Goal: Task Accomplishment & Management: Use online tool/utility

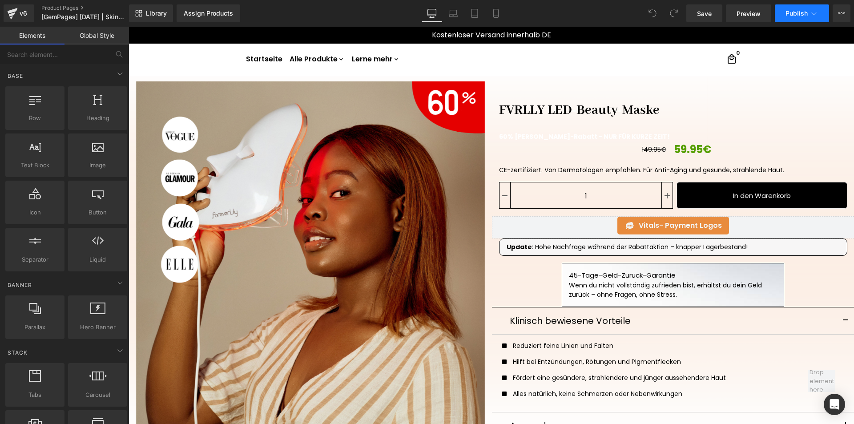
click at [801, 9] on button "Publish" at bounding box center [802, 13] width 54 height 18
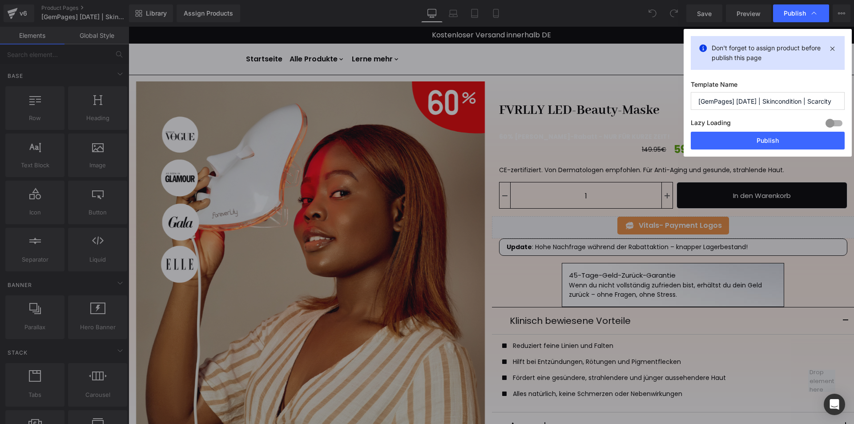
click at [718, 144] on button "Publish" at bounding box center [768, 141] width 154 height 18
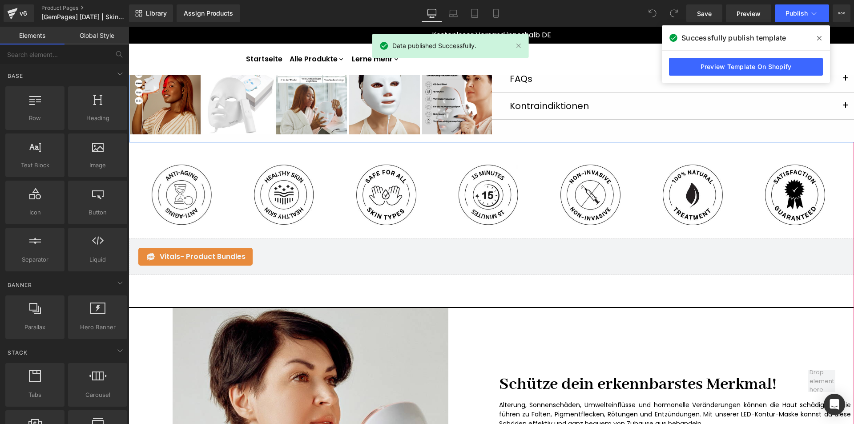
scroll to position [222, 0]
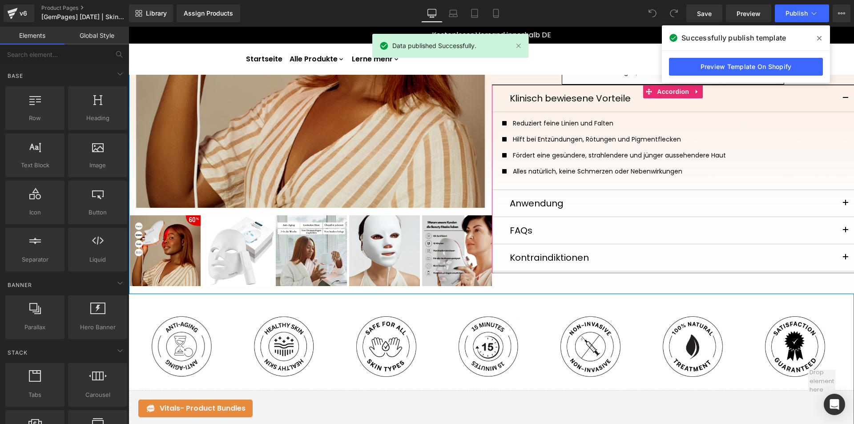
click at [844, 206] on button "button" at bounding box center [846, 203] width 18 height 27
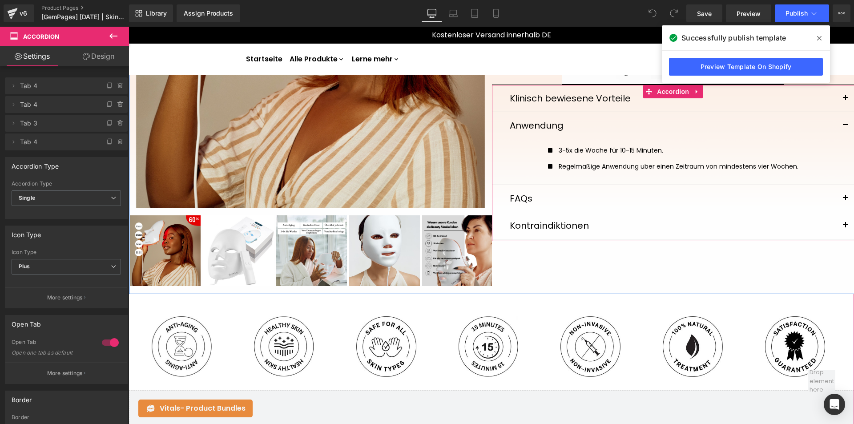
click at [838, 202] on button "button" at bounding box center [846, 198] width 18 height 27
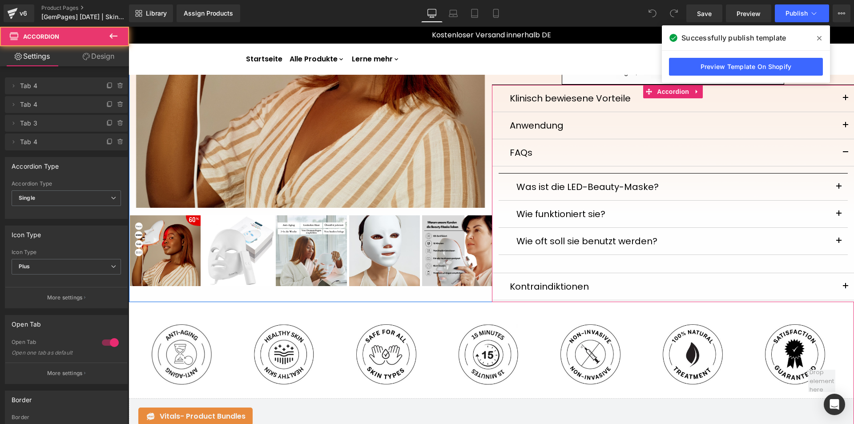
click at [838, 283] on button "button" at bounding box center [846, 286] width 18 height 27
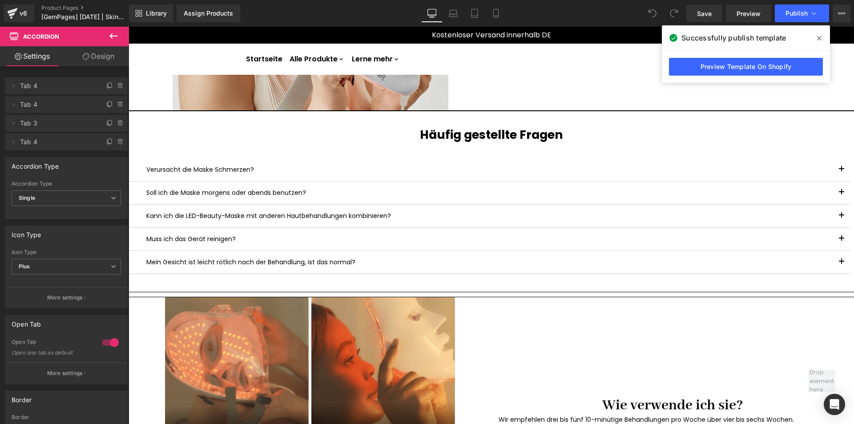
scroll to position [845, 0]
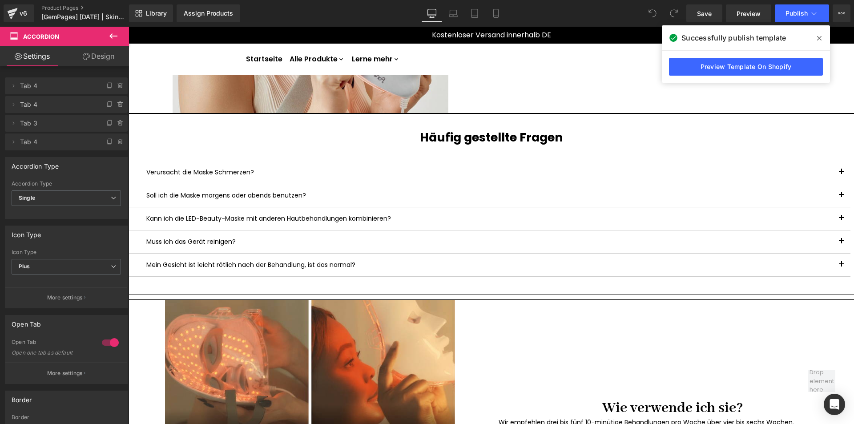
click at [129, 27] on div at bounding box center [129, 27] width 0 height 0
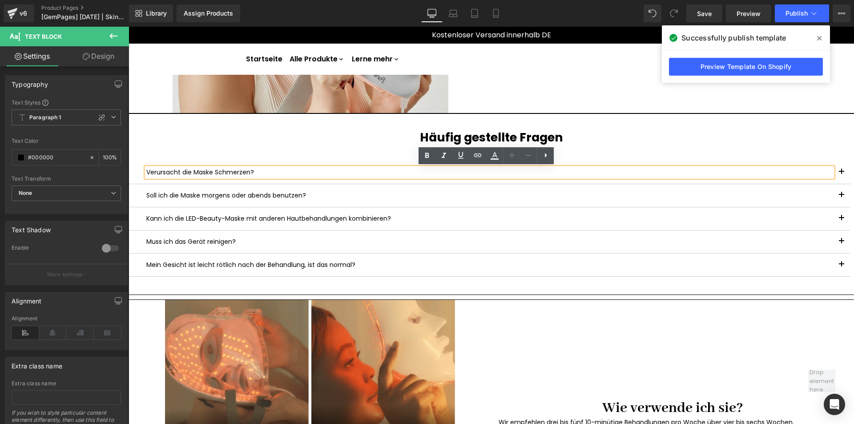
click at [842, 174] on span "button" at bounding box center [842, 174] width 0 height 0
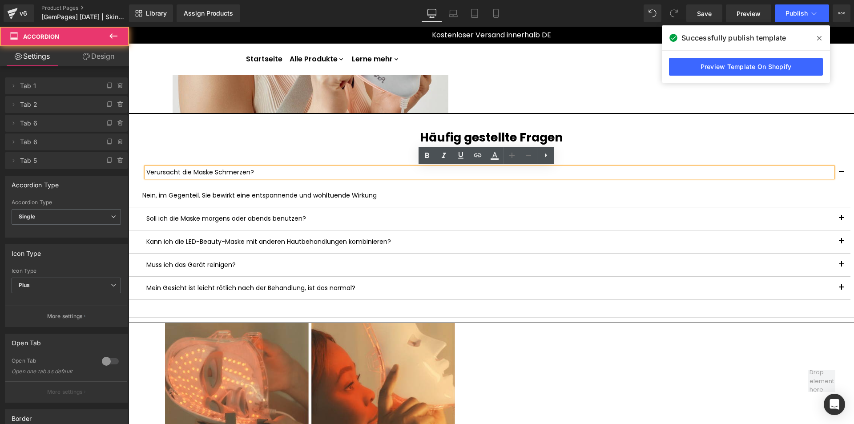
click at [842, 222] on button "button" at bounding box center [842, 218] width 18 height 23
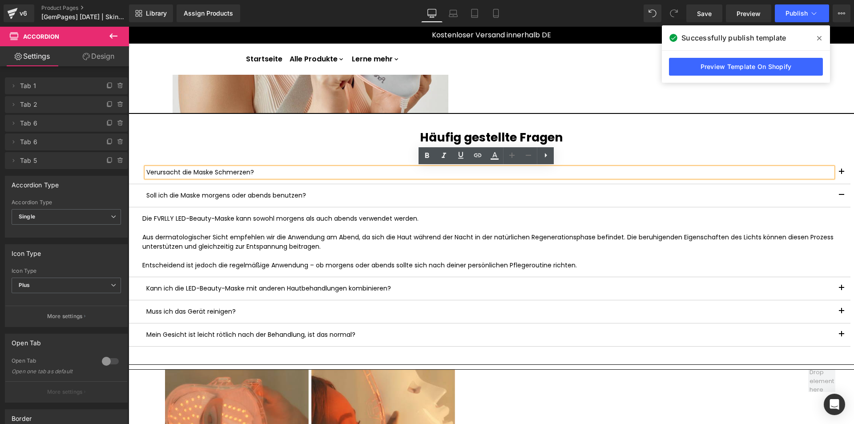
click at [844, 284] on button "button" at bounding box center [842, 288] width 18 height 23
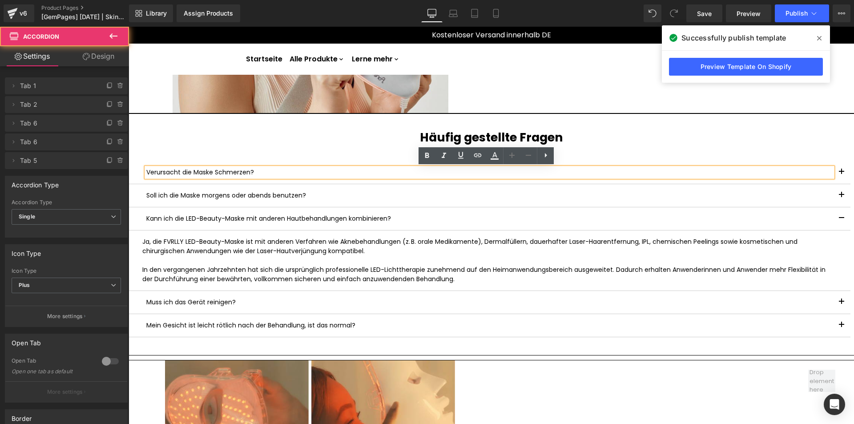
click at [838, 305] on button "button" at bounding box center [842, 302] width 18 height 23
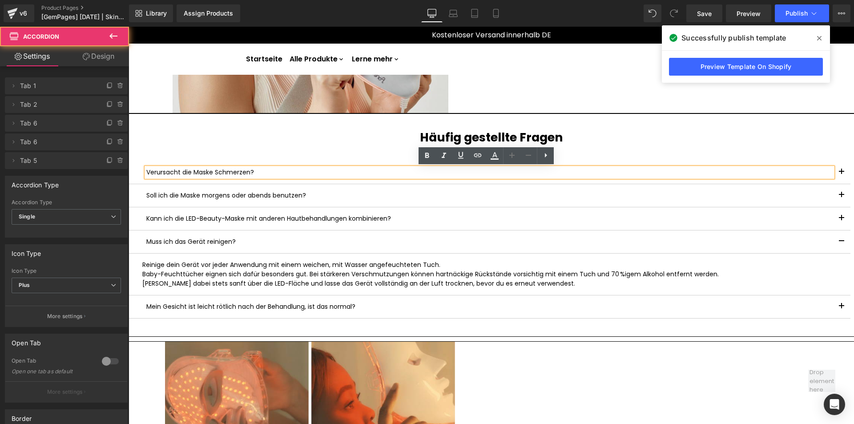
click at [842, 309] on span "button" at bounding box center [842, 309] width 0 height 0
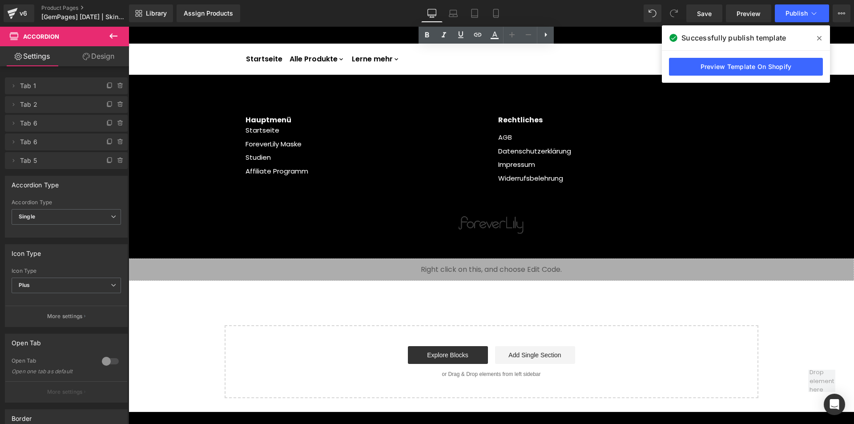
scroll to position [1300, 0]
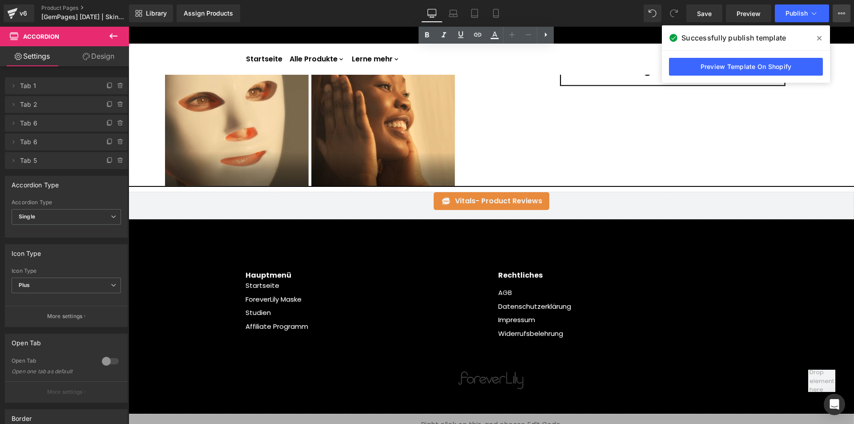
click at [835, 13] on button "View Live Page View with current Template Save Template to Library Schedule Pub…" at bounding box center [842, 13] width 18 height 18
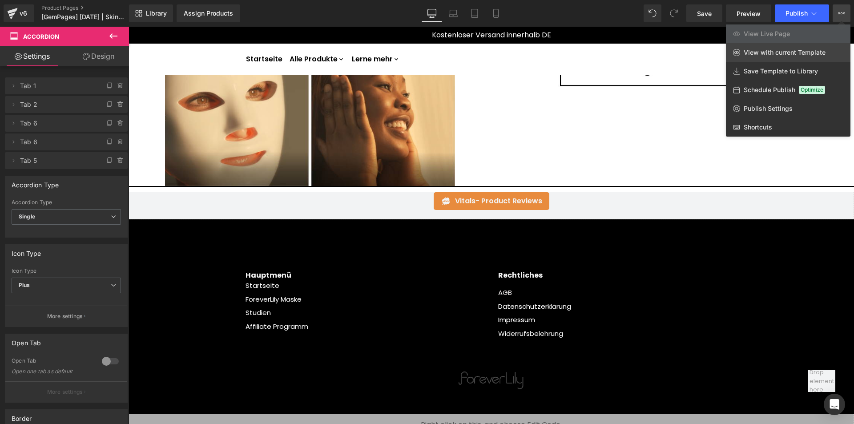
click at [789, 50] on span "View with current Template" at bounding box center [785, 52] width 82 height 8
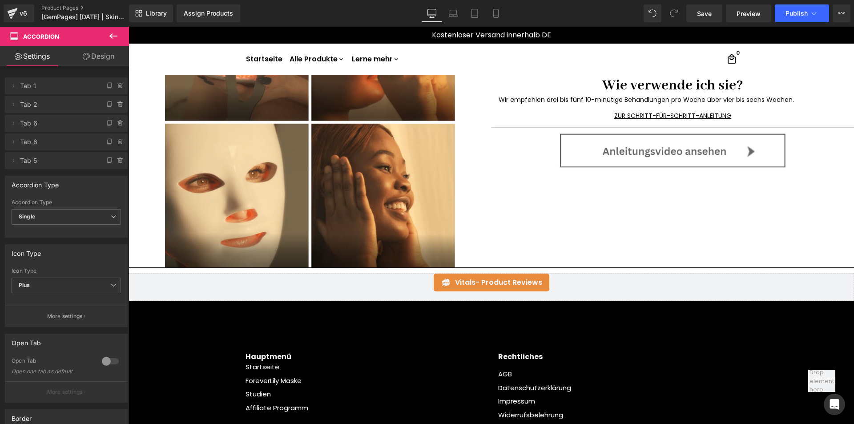
scroll to position [989, 0]
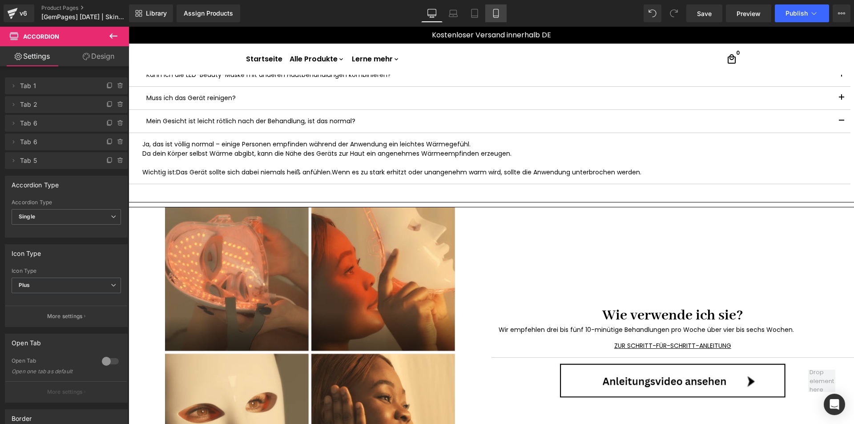
click at [490, 12] on link "Mobile" at bounding box center [495, 13] width 21 height 18
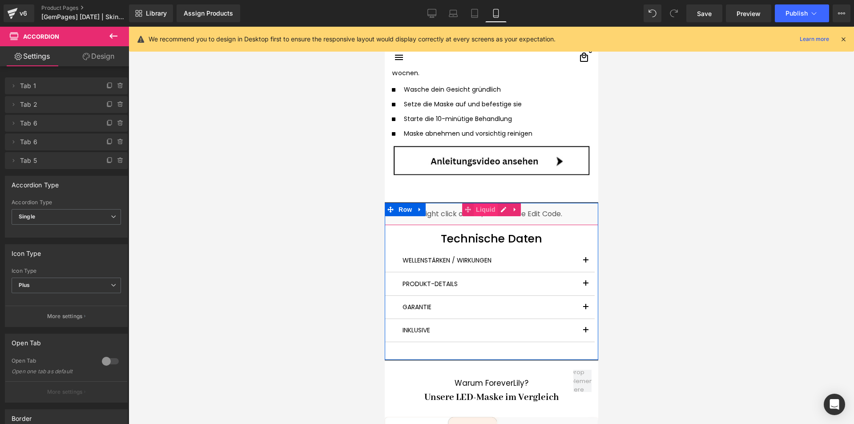
scroll to position [2514, 0]
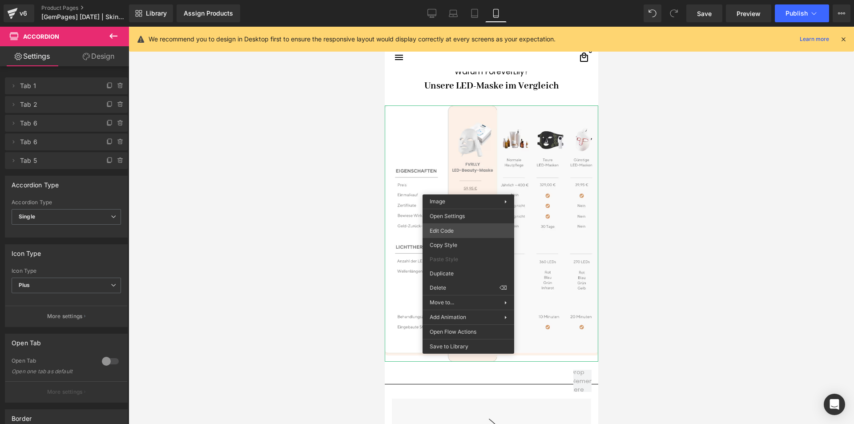
click at [449, 0] on div "You are previewing how the will restyle your page. You can not edit Elements in…" at bounding box center [427, 0] width 854 height 0
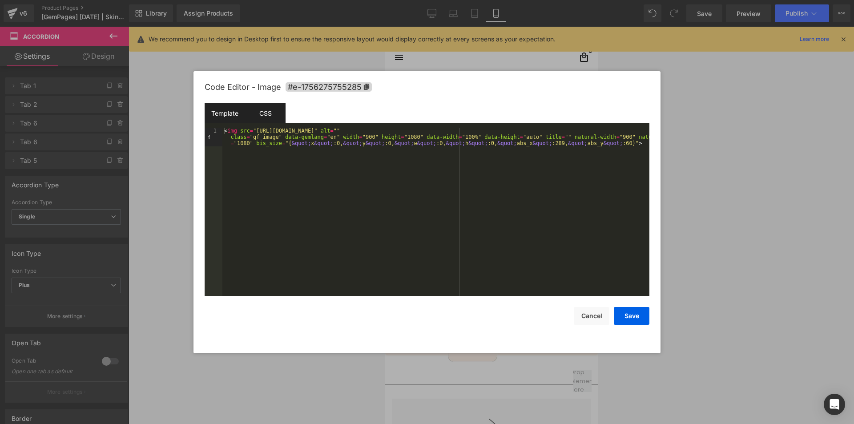
click at [0, 0] on div "CSS" at bounding box center [0, 0] width 0 height 0
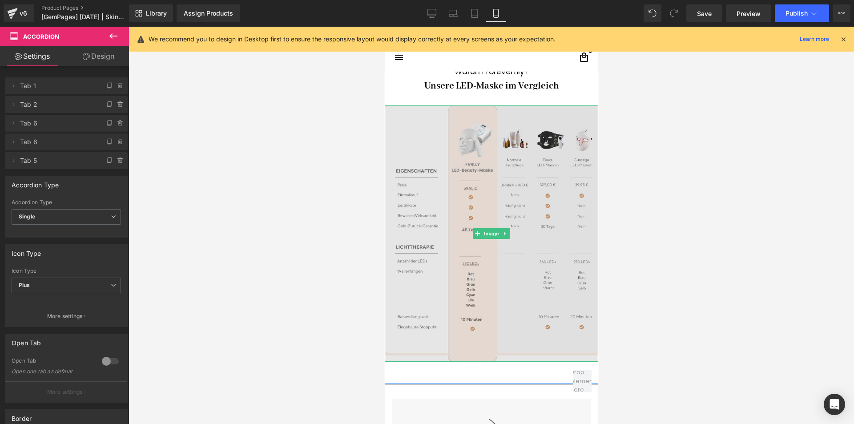
click at [416, 124] on img at bounding box center [490, 233] width 213 height 256
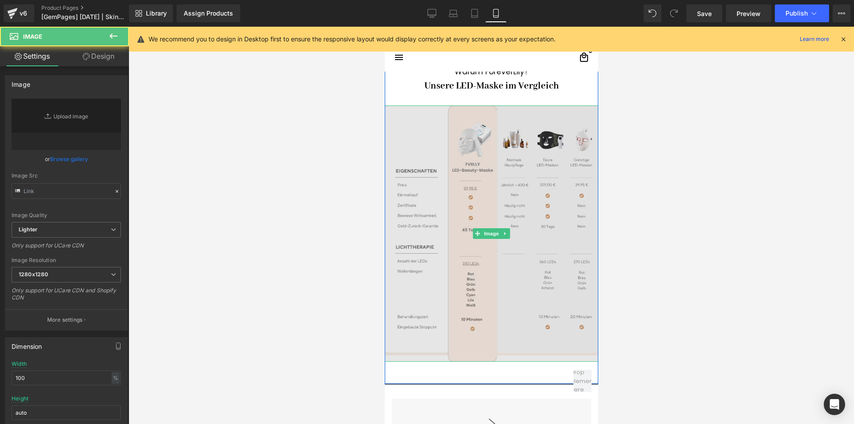
type input "[URL][DOMAIN_NAME]"
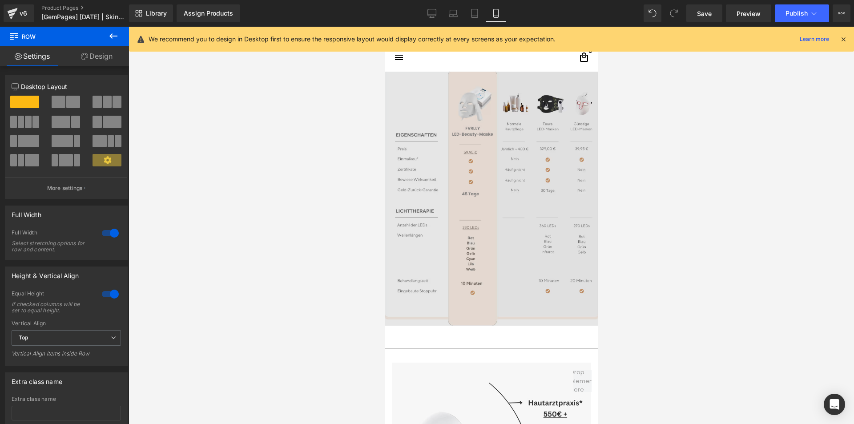
scroll to position [2589, 0]
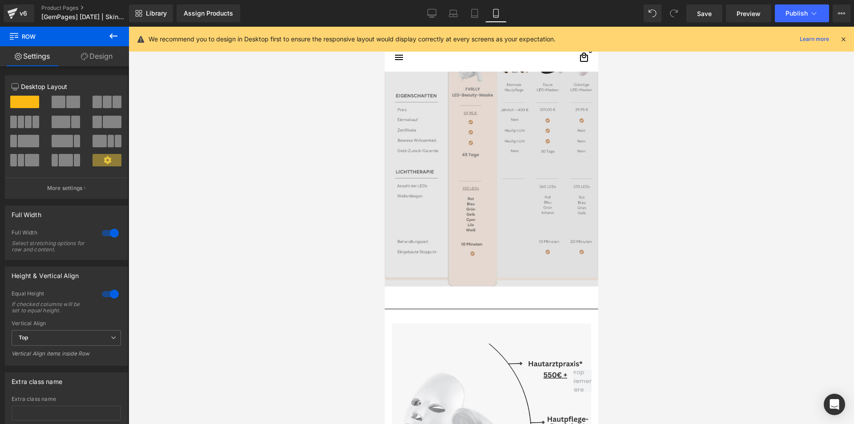
click at [457, 214] on img at bounding box center [490, 158] width 213 height 256
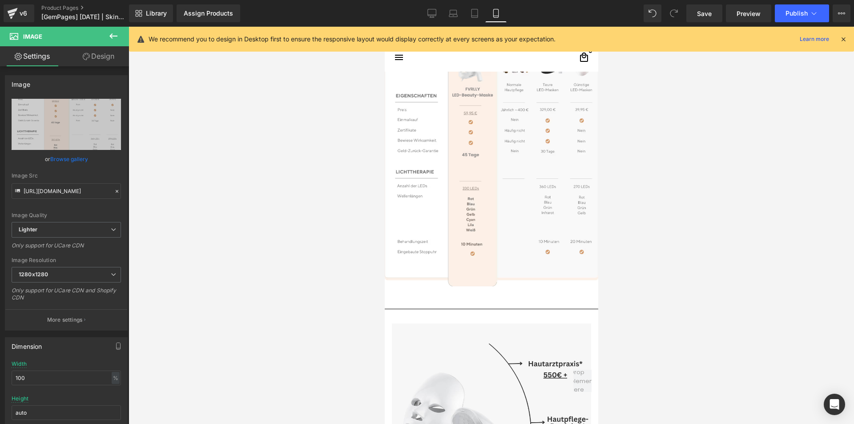
click at [112, 36] on icon at bounding box center [113, 35] width 8 height 5
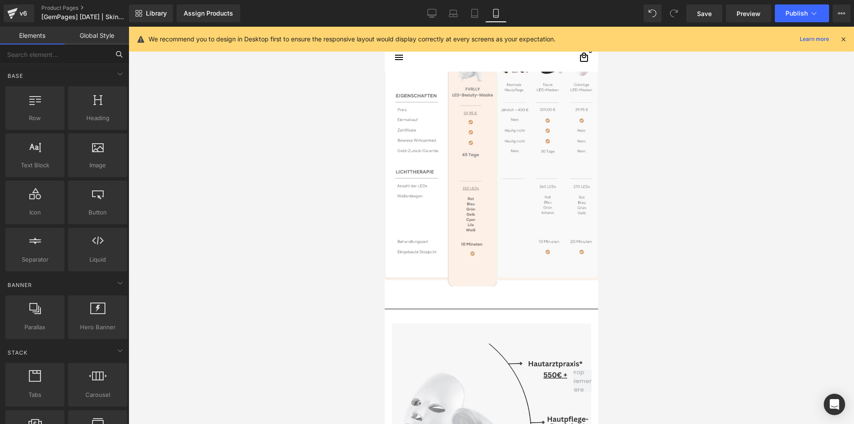
click at [72, 56] on input "text" at bounding box center [54, 54] width 109 height 20
type input "cu"
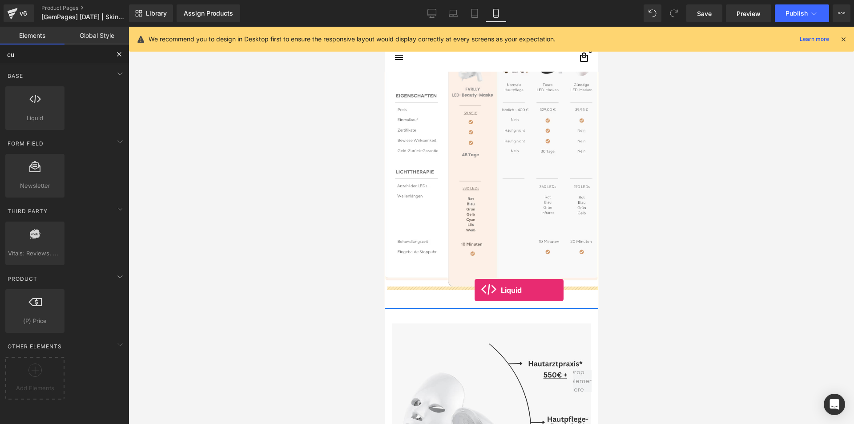
drag, startPoint x: 428, startPoint y: 133, endPoint x: 474, endPoint y: 290, distance: 163.3
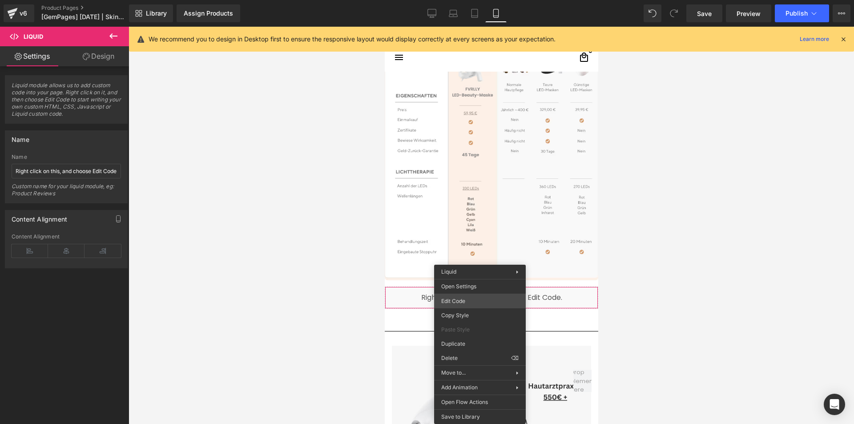
click at [458, 0] on div "Liquid You are previewing how the will restyle your page. You can not edit Elem…" at bounding box center [427, 0] width 854 height 0
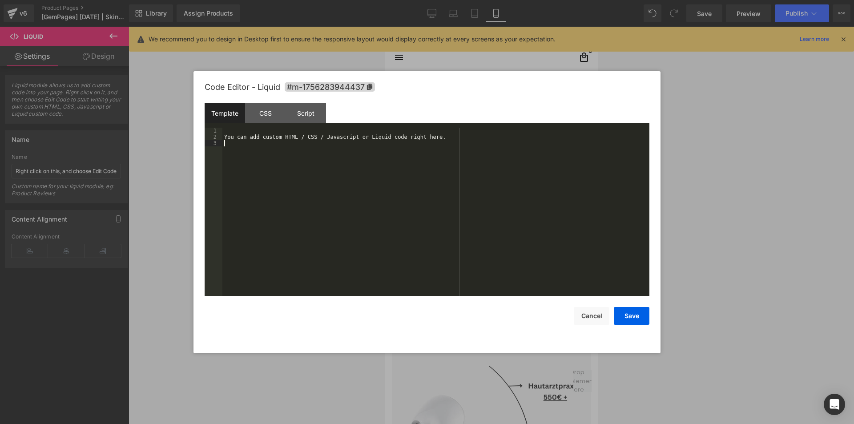
click at [0, 0] on div "You can add custom HTML / CSS / Javascript or Liquid code right here." at bounding box center [0, 0] width 0 height 0
click at [0, 0] on div "Script" at bounding box center [0, 0] width 0 height 0
click at [0, 0] on div "( function ( jQuery ) { // var $module = jQuery('#m-1756283944437').children('.…" at bounding box center [0, 0] width 0 height 0
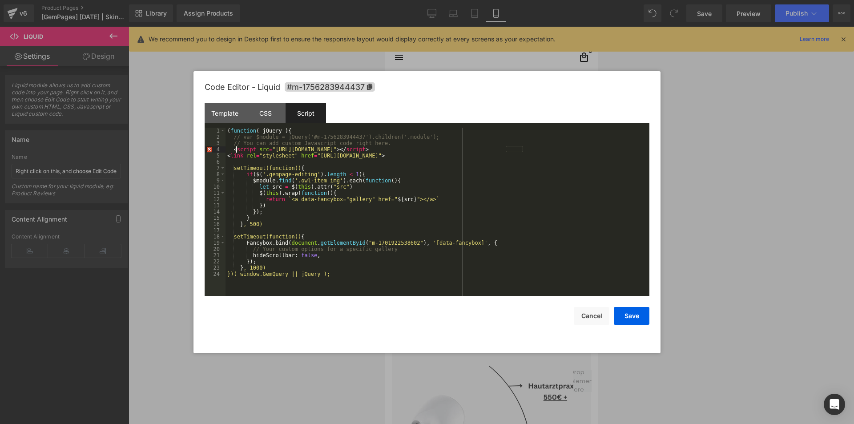
click at [0, 0] on div "( function ( jQuery ) { // var $module = jQuery('#m-1756283944437').children('.…" at bounding box center [0, 0] width 0 height 0
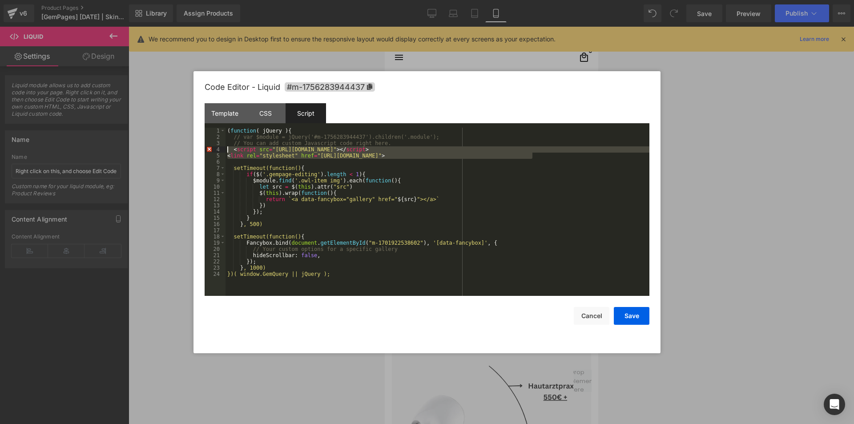
drag, startPoint x: 538, startPoint y: 153, endPoint x: 200, endPoint y: 152, distance: 337.6
click at [0, 0] on div "Code Editor - Liquid #m-1756283944437 Template CSS Script Data 1 XXXXXXXXXXXXXX…" at bounding box center [0, 0] width 0 height 0
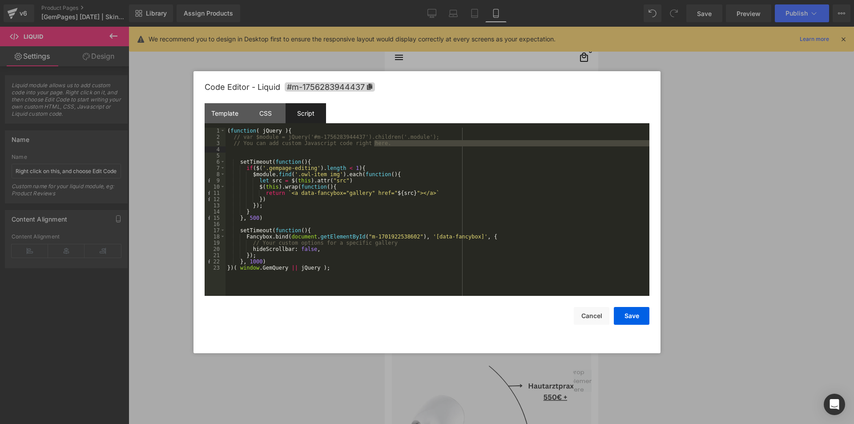
click at [0, 0] on div "( function ( jQuery ) { // var $module = jQuery('#m-1756283944437').children('.…" at bounding box center [0, 0] width 0 height 0
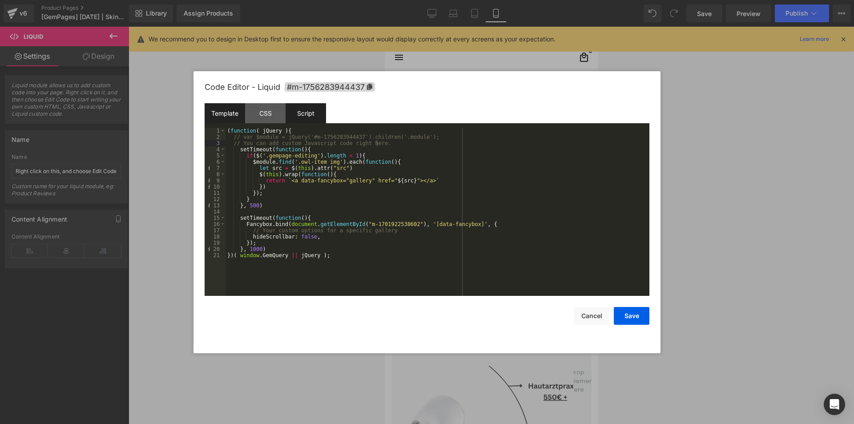
click at [0, 0] on div "Template" at bounding box center [0, 0] width 0 height 0
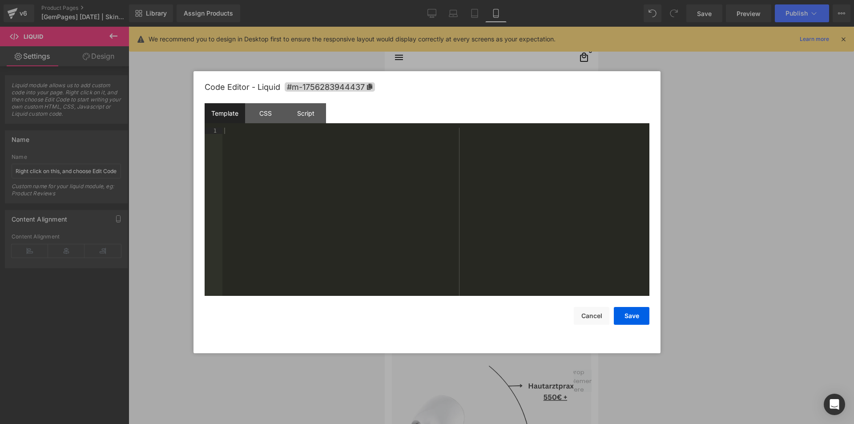
click at [0, 0] on div at bounding box center [0, 0] width 0 height 0
click at [0, 0] on div "< script src = "[URL][DOMAIN_NAME]" > </ script > < link rel = "stylesheet" hre…" at bounding box center [0, 0] width 0 height 0
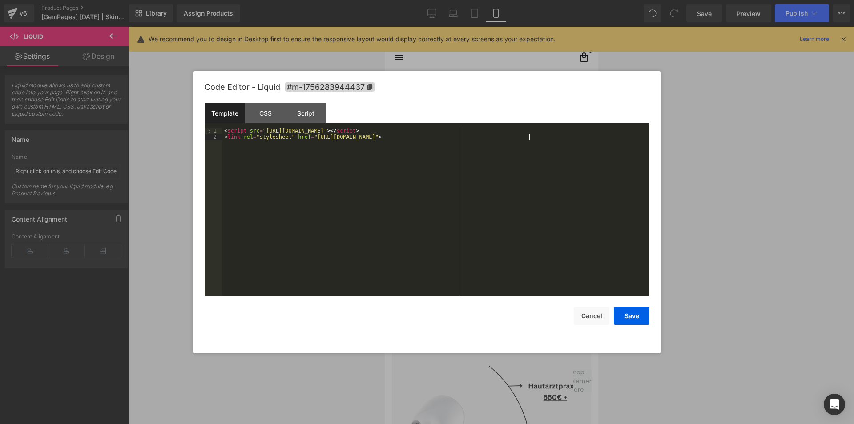
click at [0, 0] on div "Code Editor - Liquid #m-1756283944437" at bounding box center [0, 0] width 0 height 0
click at [0, 0] on div "Script" at bounding box center [0, 0] width 0 height 0
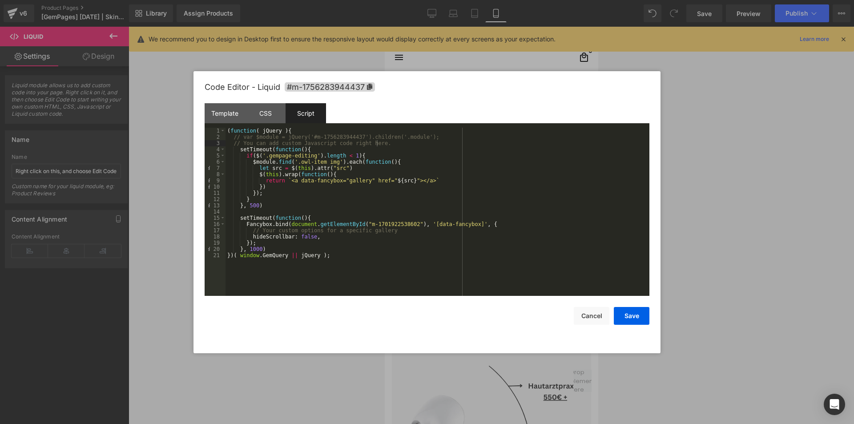
click at [0, 0] on div "( function ( jQuery ) { // var $module = jQuery('#m-1756283944437').children('.…" at bounding box center [0, 0] width 0 height 0
click at [0, 0] on button "Save" at bounding box center [0, 0] width 0 height 0
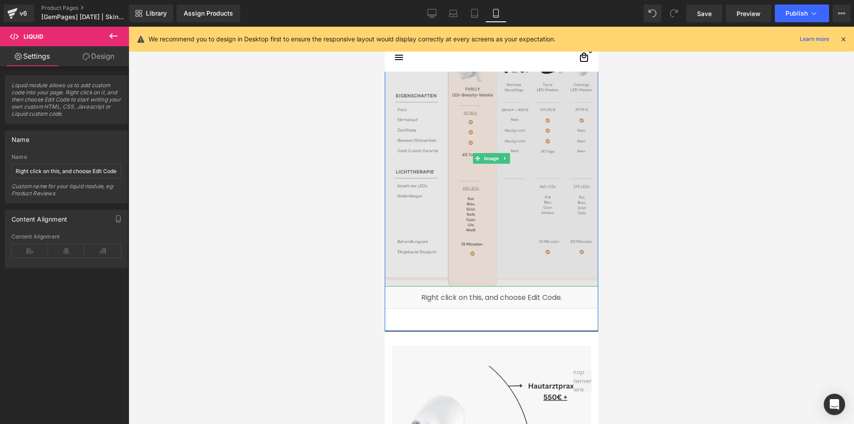
click at [459, 184] on img at bounding box center [490, 158] width 213 height 256
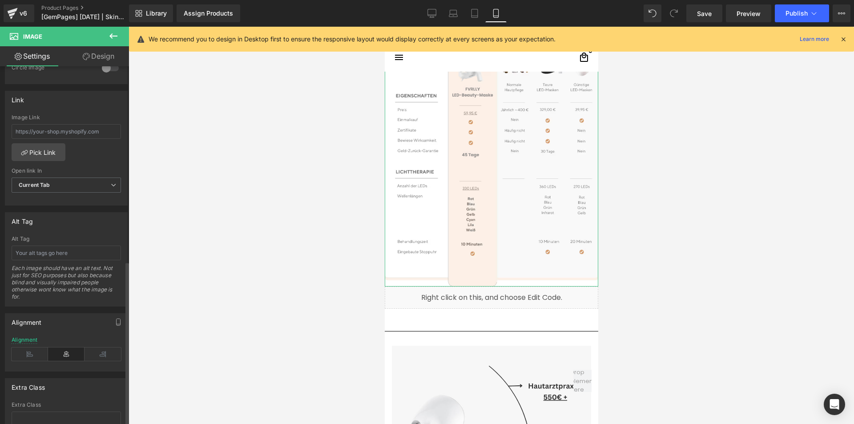
scroll to position [432, 0]
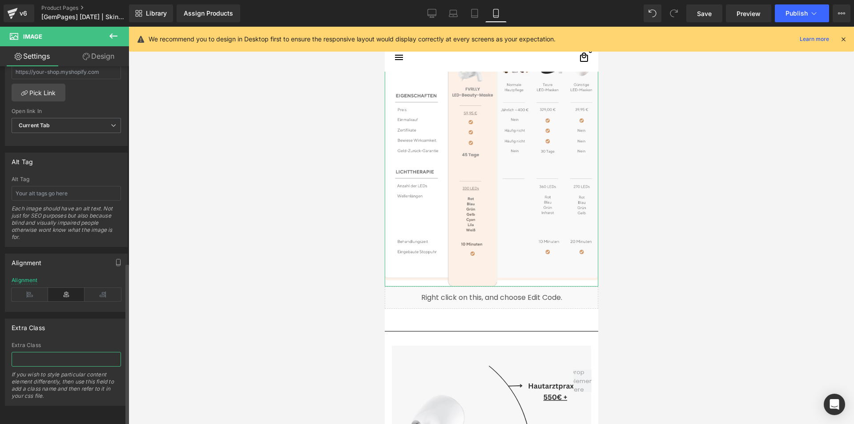
click at [51, 352] on input "text" at bounding box center [66, 359] width 109 height 15
type input "gp_fancy-image"
click at [71, 342] on div "Extra Class" at bounding box center [66, 345] width 109 height 6
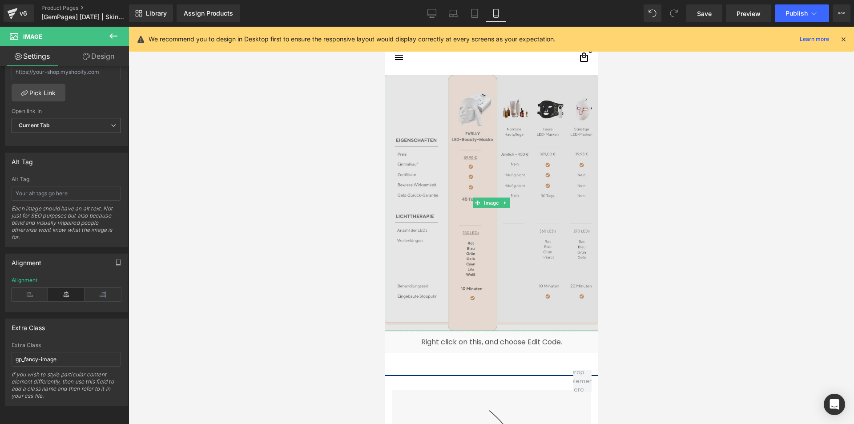
scroll to position [2501, 0]
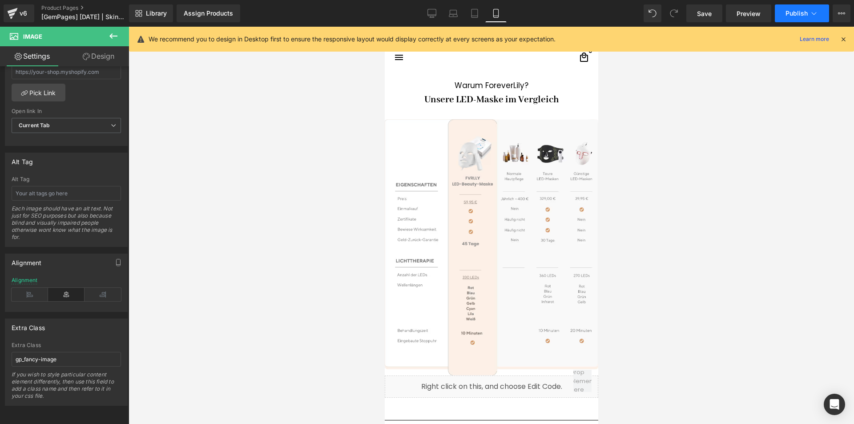
click at [804, 12] on span "Publish" at bounding box center [796, 13] width 22 height 7
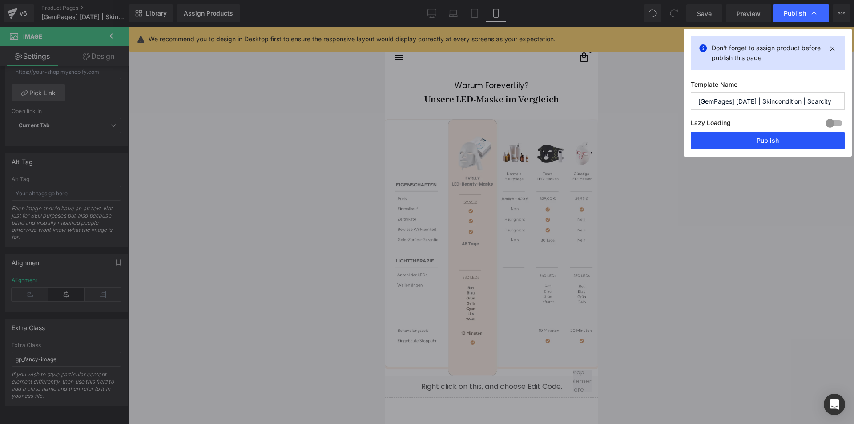
click at [0, 0] on button "Publish" at bounding box center [0, 0] width 0 height 0
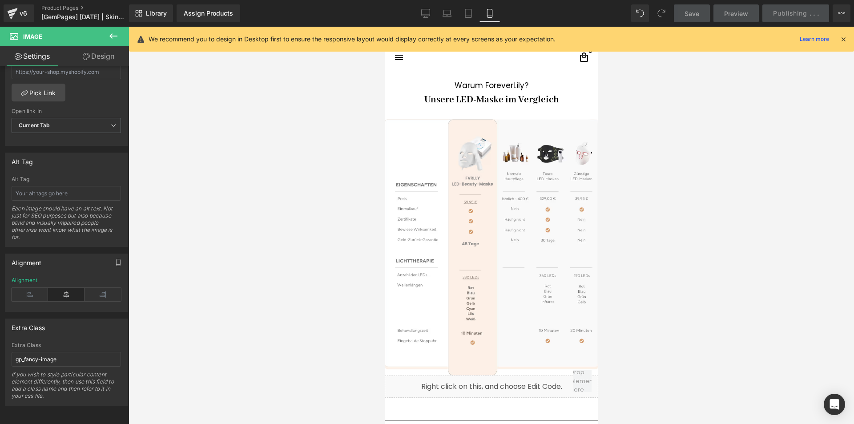
click at [296, 11] on div "Library Assign Products Product Preview No product match your search. Please tr…" at bounding box center [491, 13] width 725 height 18
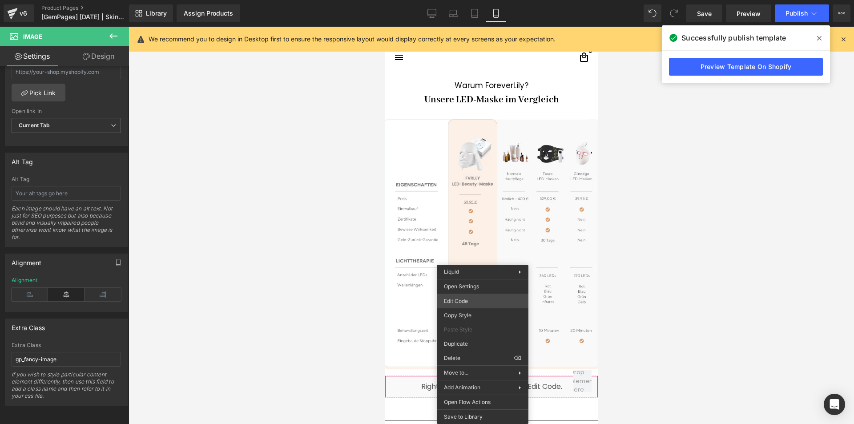
click at [461, 0] on div "Liquid You are previewing how the will restyle your page. You can not edit Elem…" at bounding box center [427, 0] width 854 height 0
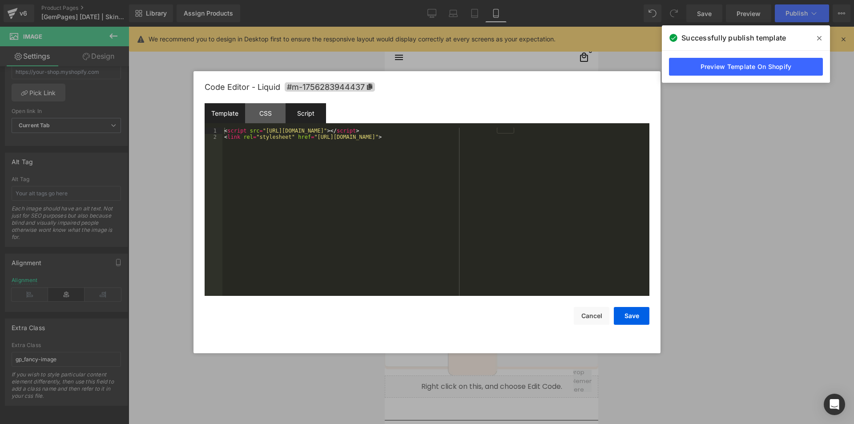
click at [295, 114] on div "Script" at bounding box center [306, 113] width 40 height 20
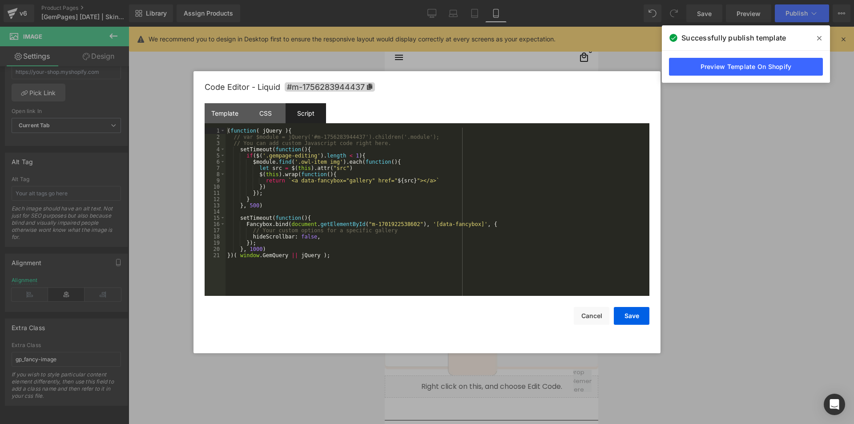
click at [0, 0] on div "( function ( jQuery ) { // var $module = jQuery('#m-1756283944437').children('.…" at bounding box center [0, 0] width 0 height 0
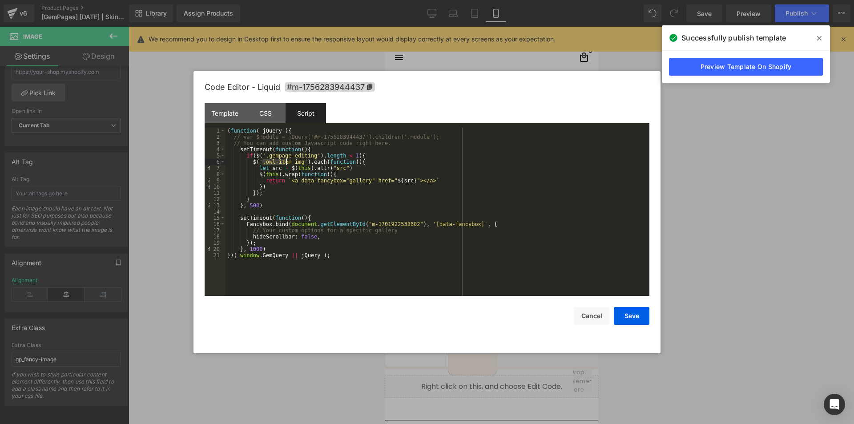
click at [0, 0] on div "( function ( jQuery ) { // var $module = jQuery('#m-1756283944437').children('.…" at bounding box center [0, 0] width 0 height 0
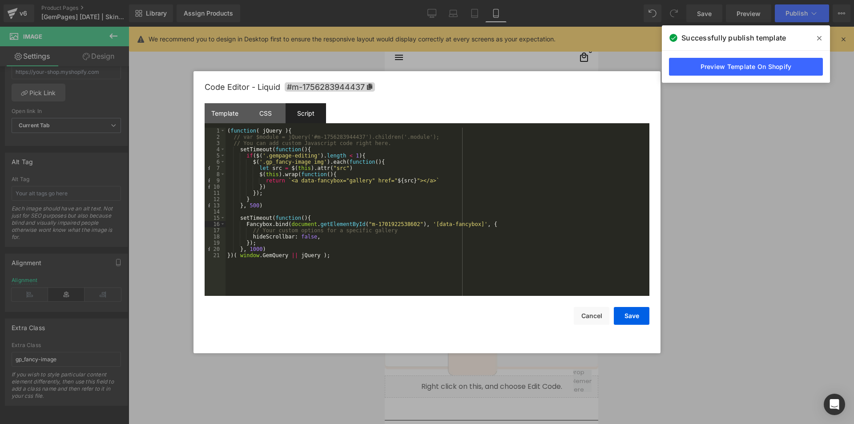
click at [0, 0] on div "( function ( jQuery ) { // var $module = jQuery('#m-1756283944437').children('.…" at bounding box center [0, 0] width 0 height 0
click at [631, 315] on button "Save" at bounding box center [632, 316] width 36 height 18
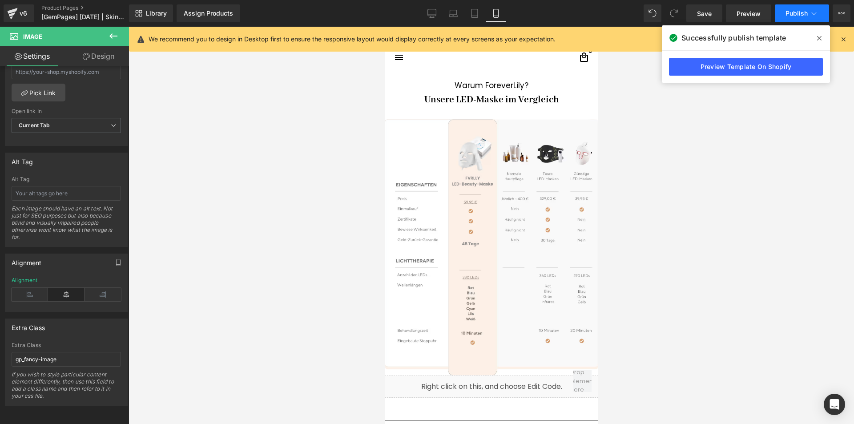
click at [797, 11] on span "Publish" at bounding box center [796, 13] width 22 height 7
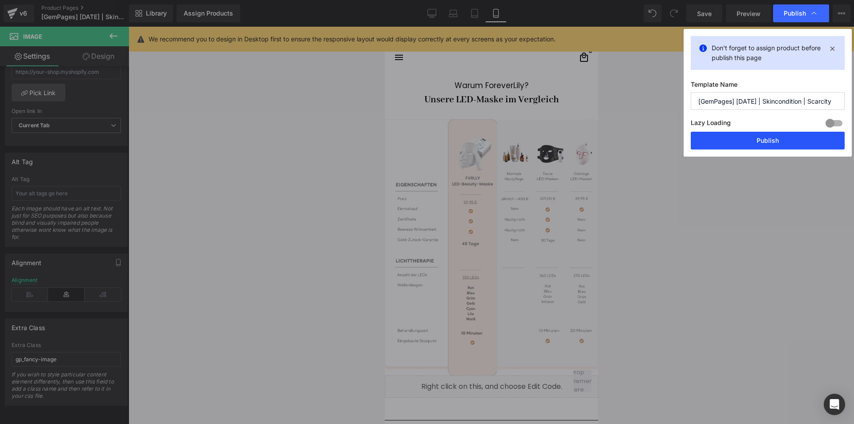
click at [743, 135] on button "Publish" at bounding box center [768, 141] width 154 height 18
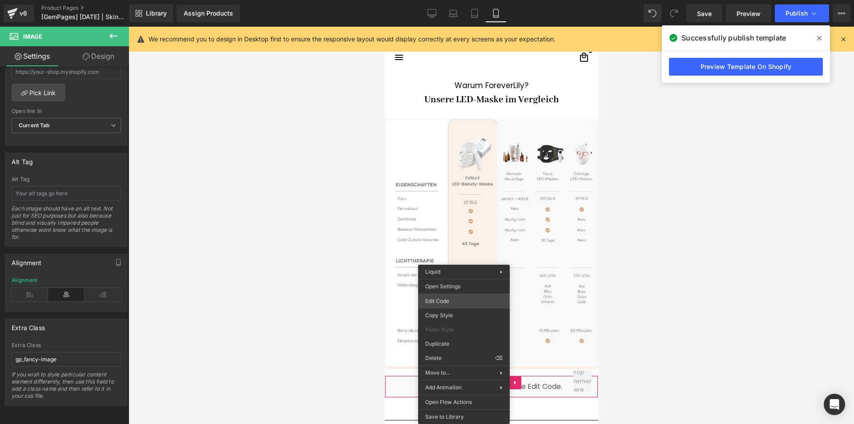
click at [445, 0] on div "Liquid You are previewing how the will restyle your page. You can not edit Elem…" at bounding box center [427, 0] width 854 height 0
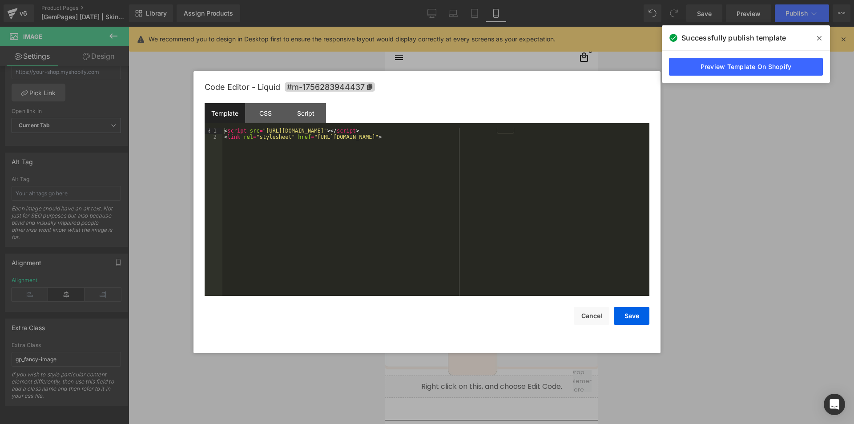
click at [241, 129] on div "< script src = "[URL][DOMAIN_NAME]" > </ script > < link rel = "stylesheet" hre…" at bounding box center [435, 218] width 427 height 181
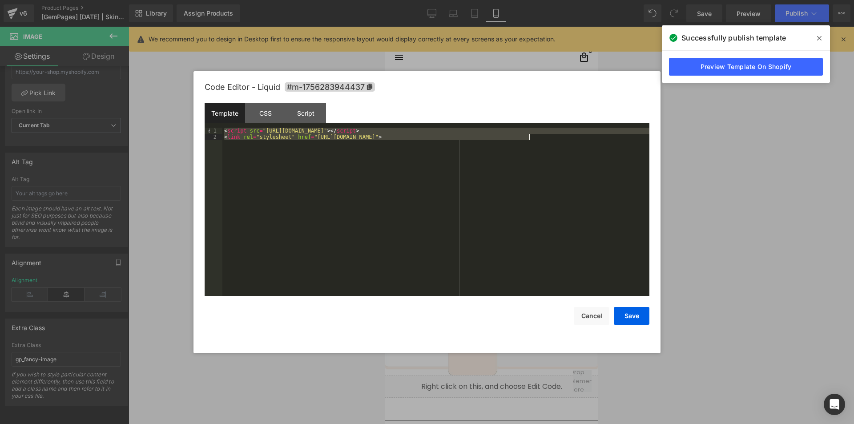
paste textarea
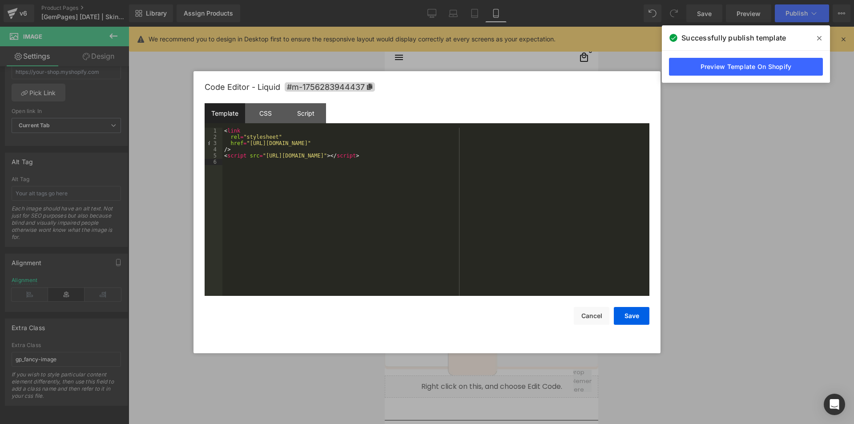
click at [228, 137] on div "< link rel = "stylesheet" href = "[URL][DOMAIN_NAME]" /> < script src = "[URL][…" at bounding box center [435, 218] width 427 height 181
click at [230, 138] on div "< link rel = "stylesheet" href = "[URL][DOMAIN_NAME]" /> < script src = "[URL][…" at bounding box center [435, 218] width 427 height 181
drag, startPoint x: 230, startPoint y: 135, endPoint x: 212, endPoint y: 135, distance: 17.8
click at [212, 135] on pre "1 2 3 4 5 < link rel = "stylesheet" href = "[URL][DOMAIN_NAME]" /> < script src…" at bounding box center [427, 212] width 445 height 168
click at [226, 135] on div "< link rel = "stylesheet" href = "[URL][DOMAIN_NAME]" /> < script src = "[URL][…" at bounding box center [435, 218] width 427 height 181
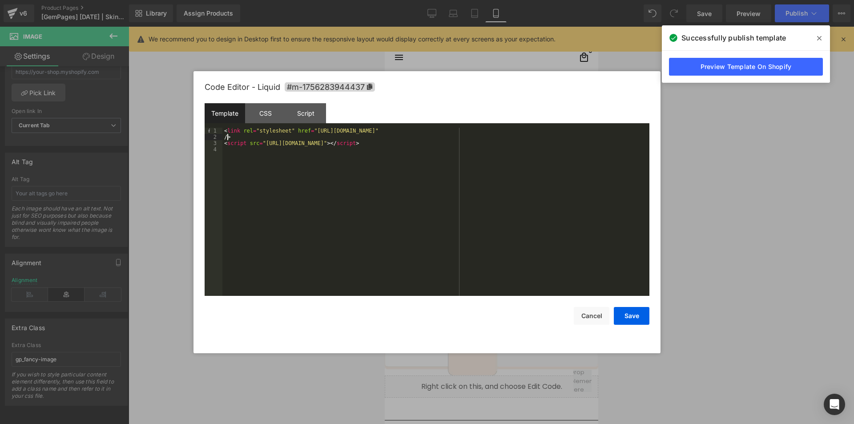
click at [224, 136] on div "< link rel = "stylesheet" href = "[URL][DOMAIN_NAME]" /> < script src = "[URL][…" at bounding box center [435, 218] width 427 height 181
click at [633, 316] on button "Save" at bounding box center [632, 316] width 36 height 18
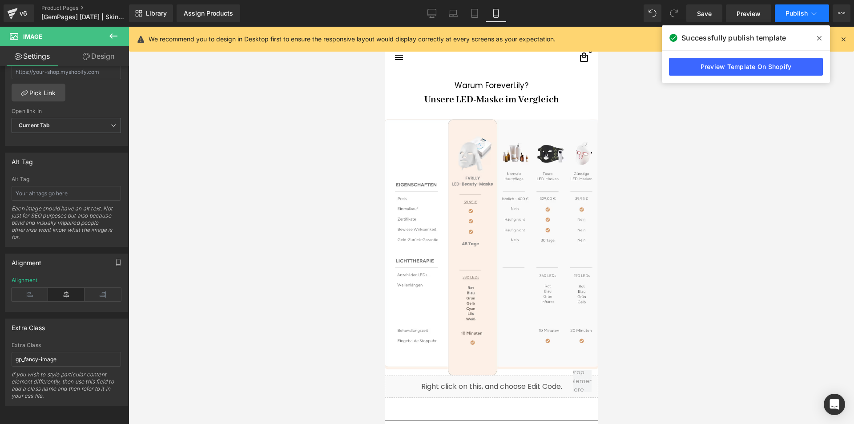
click at [785, 12] on button "Publish" at bounding box center [802, 13] width 54 height 18
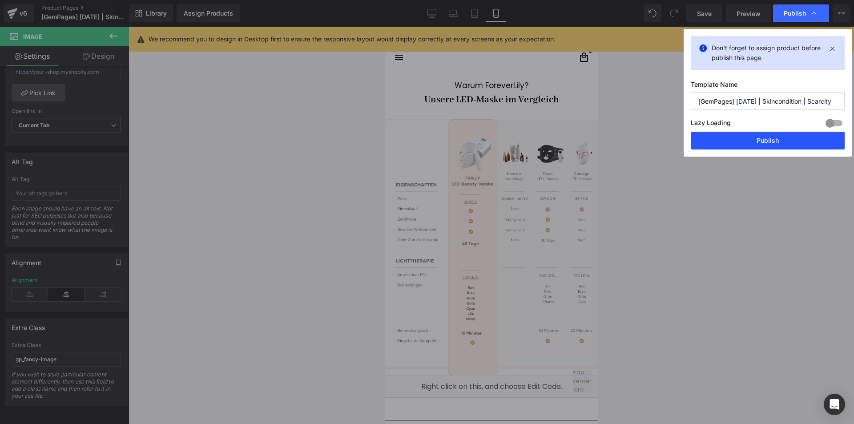
click at [724, 136] on button "Publish" at bounding box center [768, 141] width 154 height 18
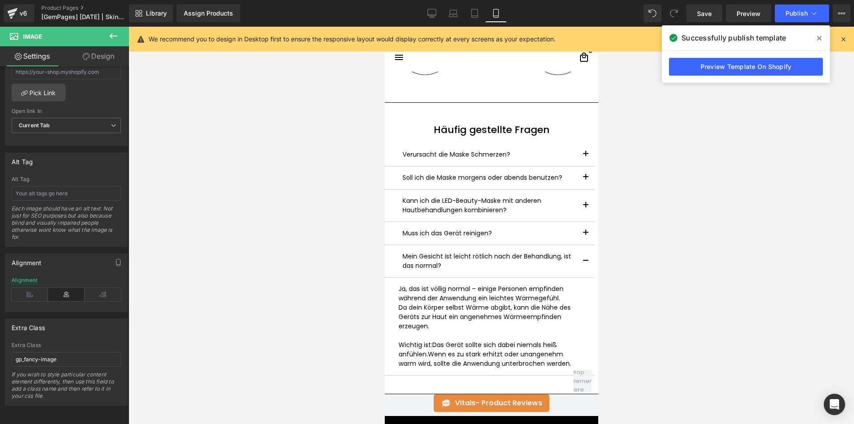
scroll to position [3435, 0]
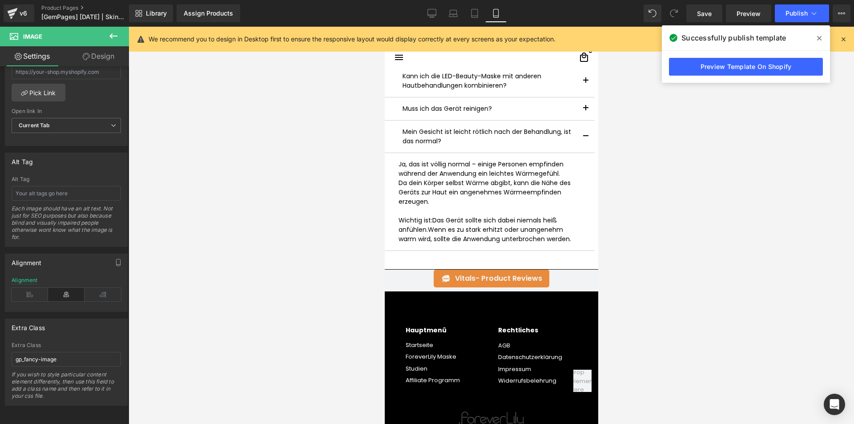
click at [817, 38] on span at bounding box center [819, 38] width 14 height 14
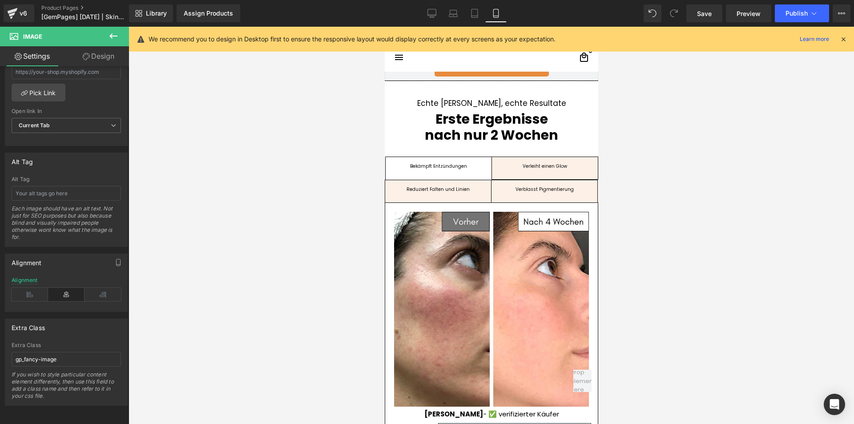
scroll to position [855, 0]
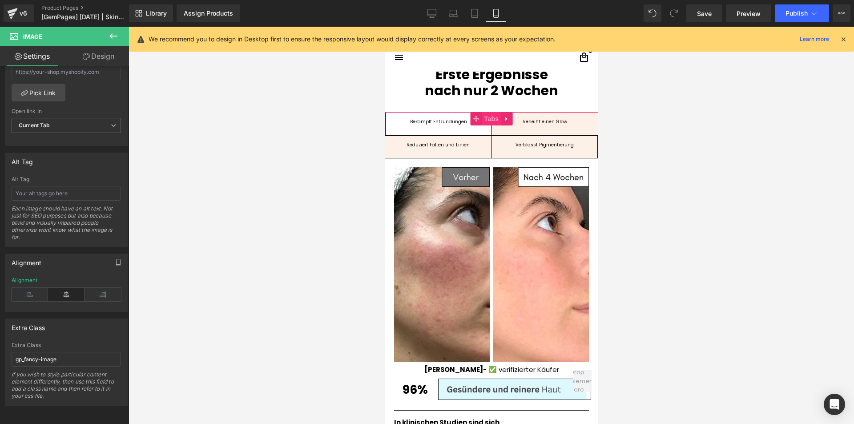
click at [485, 125] on span "Tabs" at bounding box center [491, 118] width 19 height 13
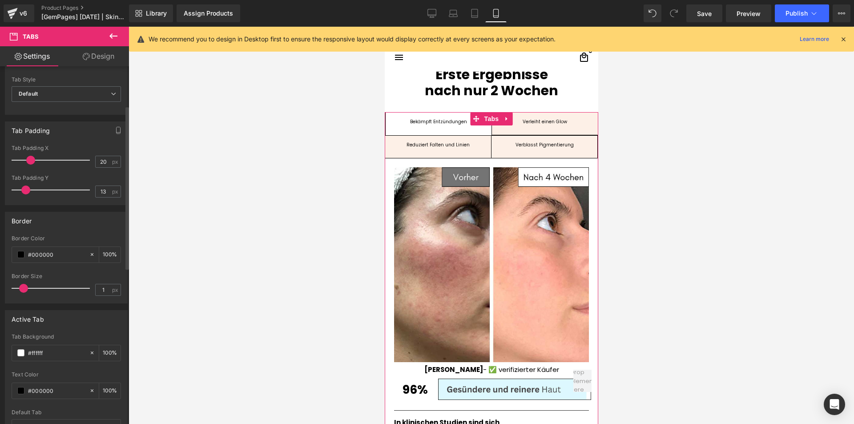
scroll to position [133, 0]
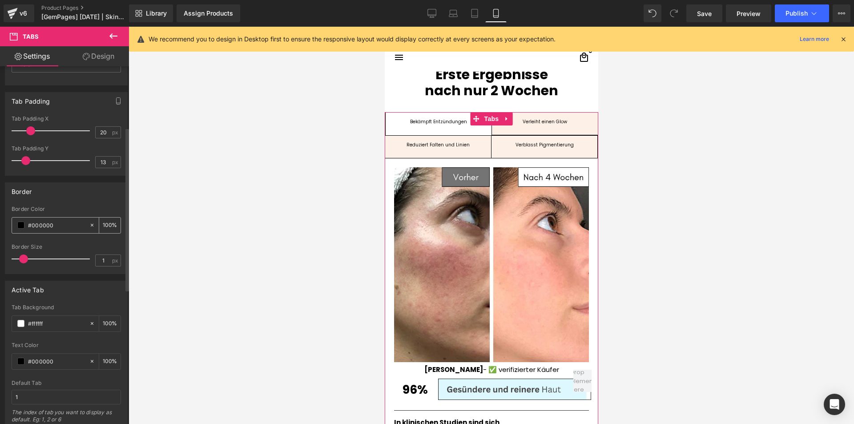
click at [89, 222] on icon at bounding box center [92, 225] width 6 height 6
type input "none"
type input "0"
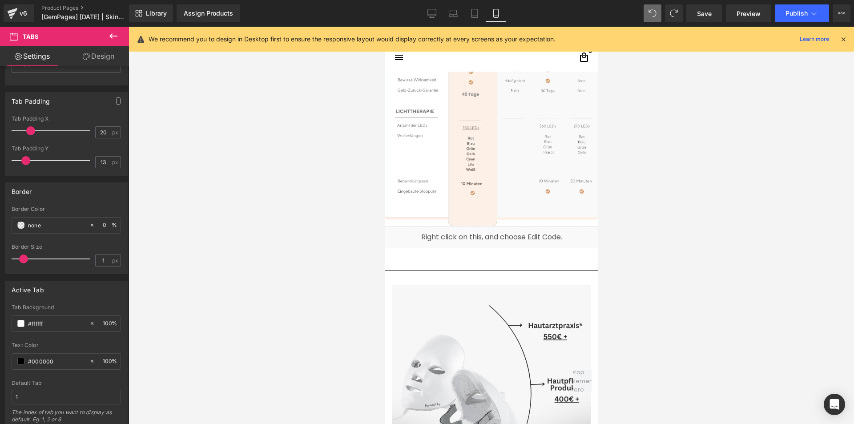
scroll to position [2714, 0]
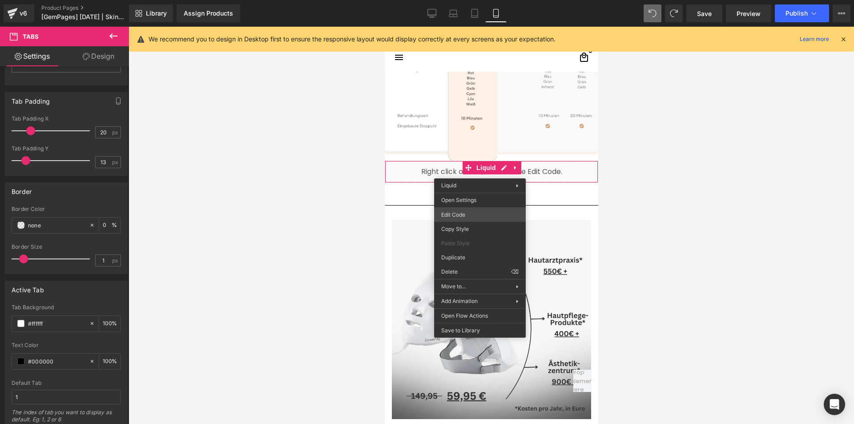
click at [451, 0] on div "Tabs You are previewing how the will restyle your page. You can not edit Elemen…" at bounding box center [427, 0] width 854 height 0
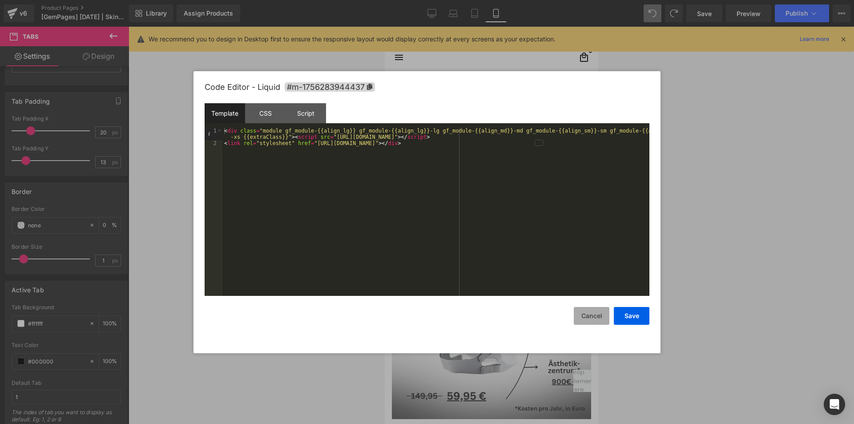
click at [600, 324] on button "Cancel" at bounding box center [592, 316] width 36 height 18
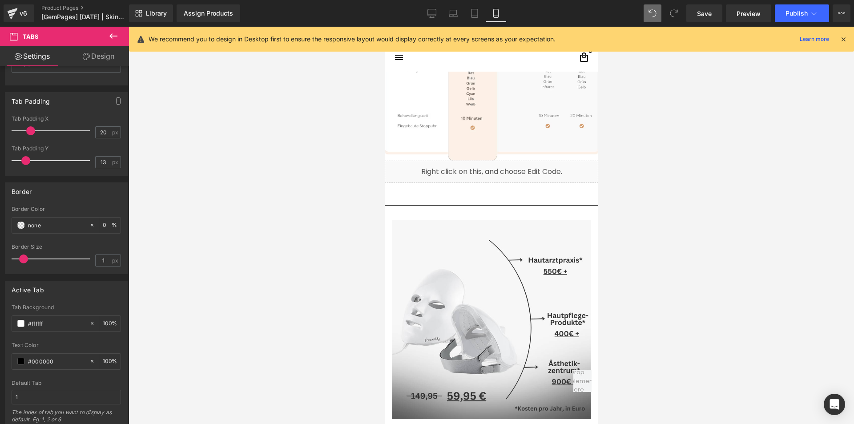
click at [680, 6] on span at bounding box center [674, 13] width 18 height 18
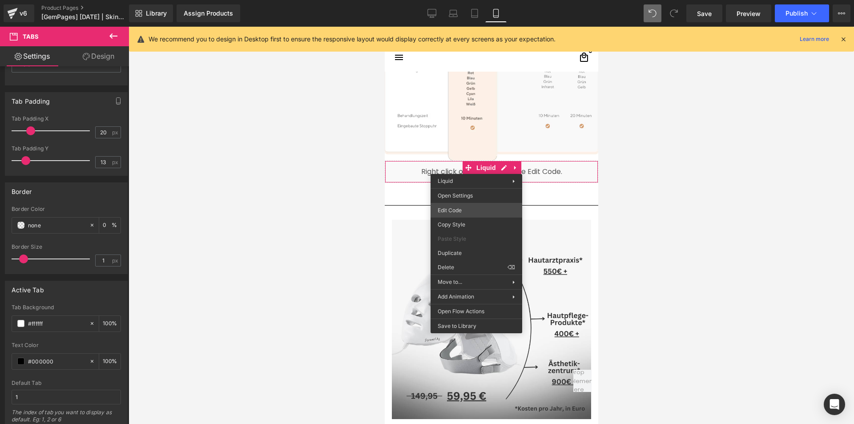
click at [462, 0] on div "Tabs You are previewing how the will restyle your page. You can not edit Elemen…" at bounding box center [427, 0] width 854 height 0
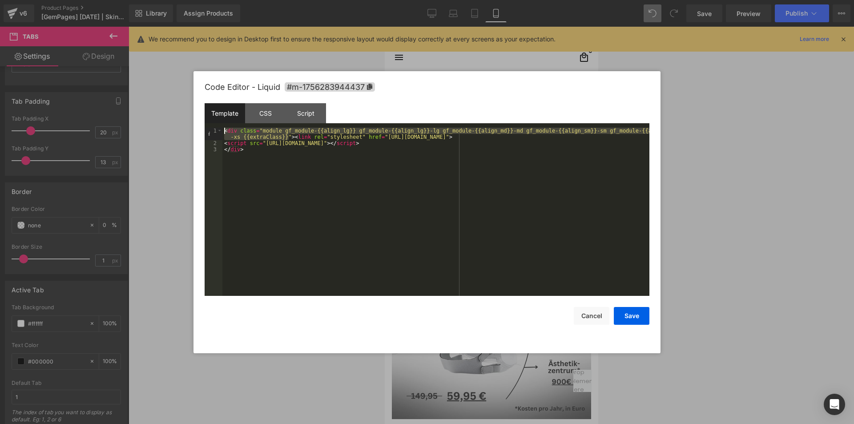
drag, startPoint x: 290, startPoint y: 137, endPoint x: 199, endPoint y: 129, distance: 91.1
click at [199, 129] on div "Code Editor - Liquid #m-1756283944437 Template CSS Script Data 1 2 3 < div clas…" at bounding box center [426, 212] width 467 height 282
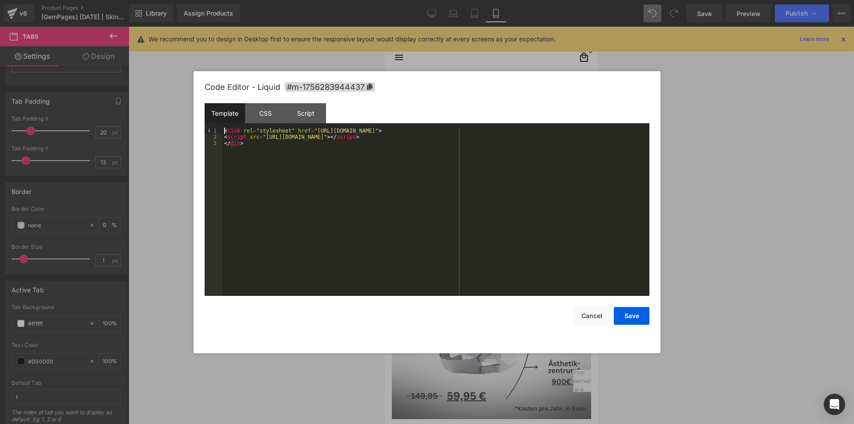
click at [295, 148] on div "< link rel = "stylesheet" href = "[URL][DOMAIN_NAME]" > < script src = "[URL][D…" at bounding box center [435, 218] width 427 height 181
drag, startPoint x: 228, startPoint y: 144, endPoint x: 214, endPoint y: 144, distance: 14.2
click at [214, 144] on pre "1 2 3 < link rel = "stylesheet" href = "[URL][DOMAIN_NAME]" > < script src = "[…" at bounding box center [427, 212] width 445 height 168
drag, startPoint x: 277, startPoint y: 116, endPoint x: 287, endPoint y: 115, distance: 10.2
click at [277, 115] on div "CSS" at bounding box center [265, 113] width 40 height 20
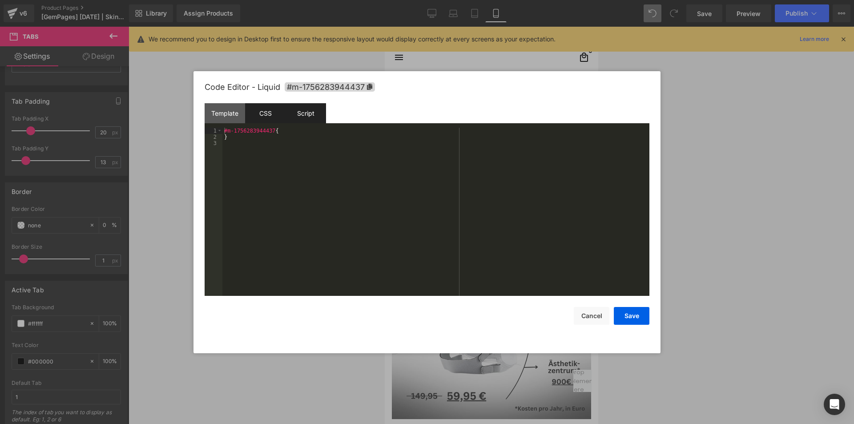
click at [306, 115] on div "Script" at bounding box center [306, 113] width 40 height 20
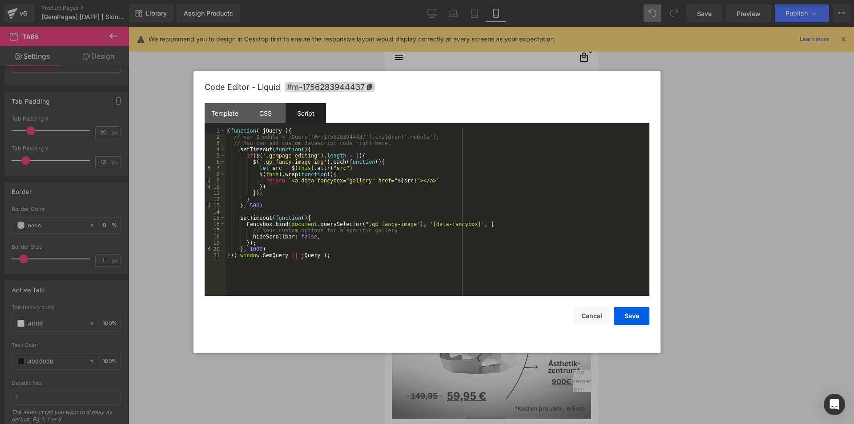
click at [389, 175] on div "( function ( jQuery ) { // var $module = jQuery('#m-1756283944437').children('.…" at bounding box center [438, 218] width 424 height 181
click at [387, 193] on div "( function ( jQuery ) { // var $module = jQuery('#m-1756283944437').children('.…" at bounding box center [438, 218] width 424 height 181
click at [633, 320] on button "Save" at bounding box center [632, 316] width 36 height 18
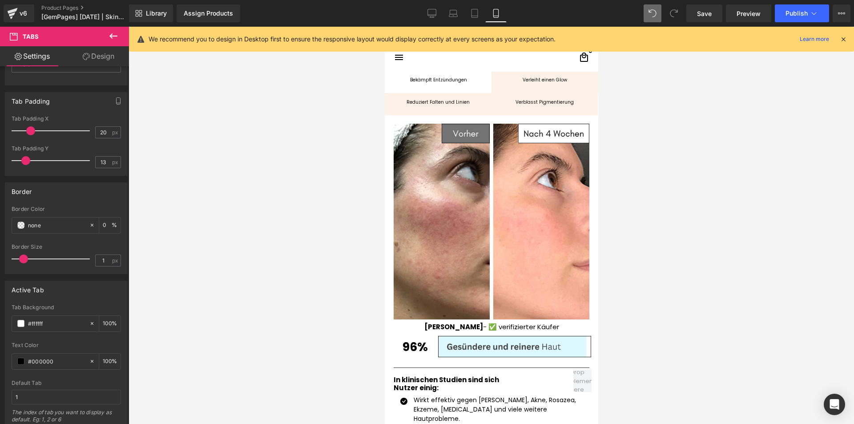
scroll to position [846, 0]
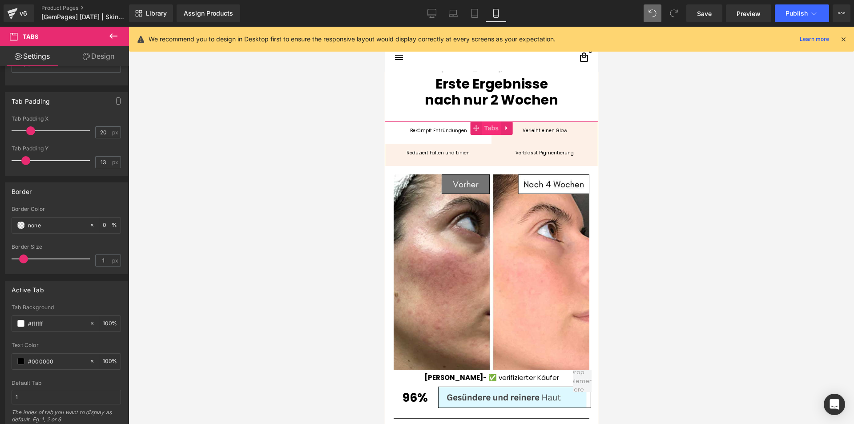
click at [491, 135] on span "Tabs" at bounding box center [491, 127] width 19 height 13
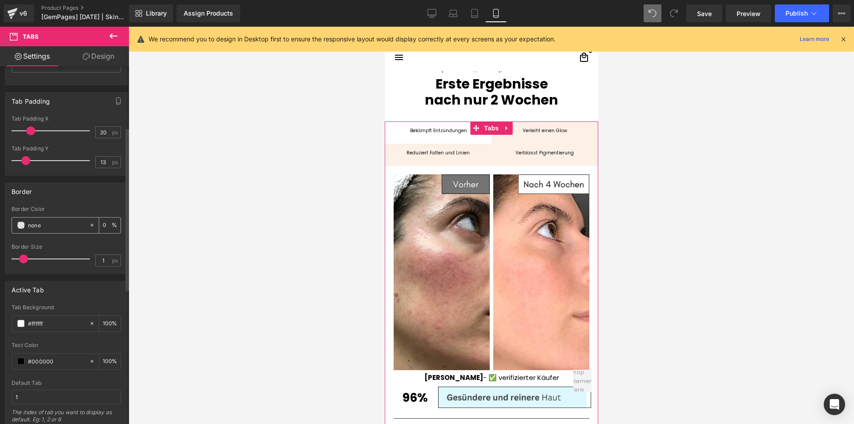
click at [19, 227] on span at bounding box center [20, 224] width 7 height 7
click at [789, 12] on span "Publish" at bounding box center [796, 13] width 22 height 7
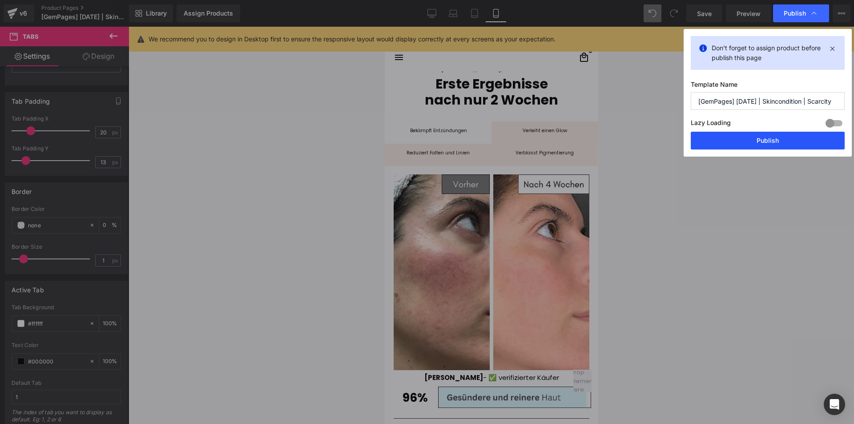
click at [724, 138] on button "Publish" at bounding box center [768, 141] width 154 height 18
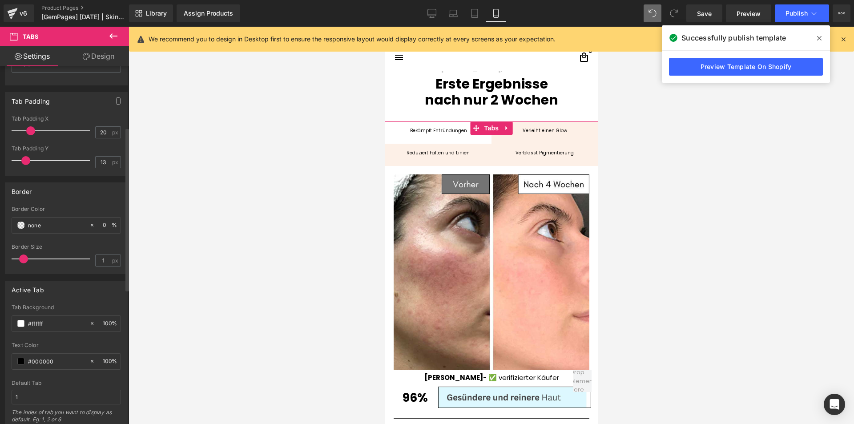
click at [69, 192] on div "Border" at bounding box center [66, 191] width 122 height 17
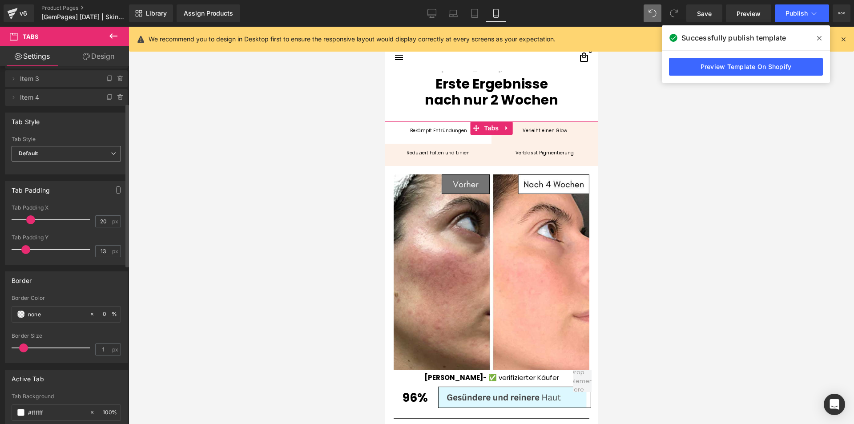
scroll to position [89, 0]
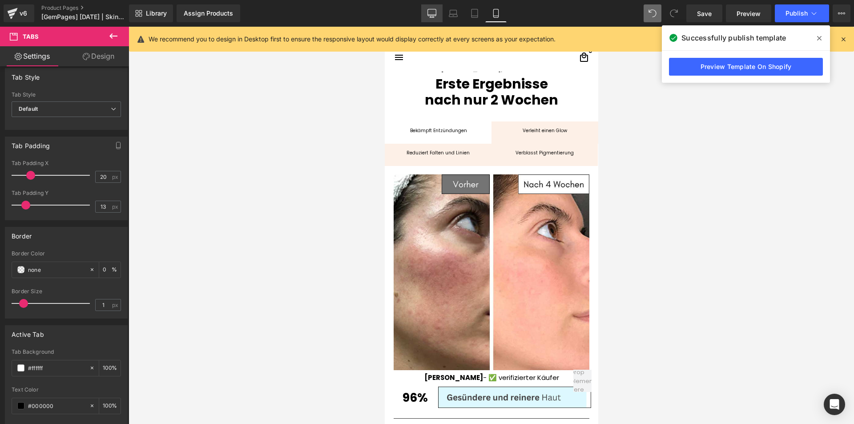
click at [431, 15] on icon at bounding box center [432, 15] width 8 height 0
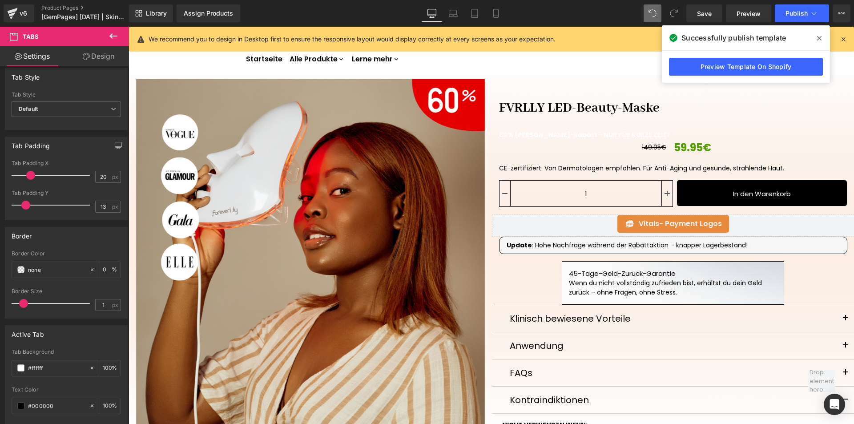
scroll to position [0, 0]
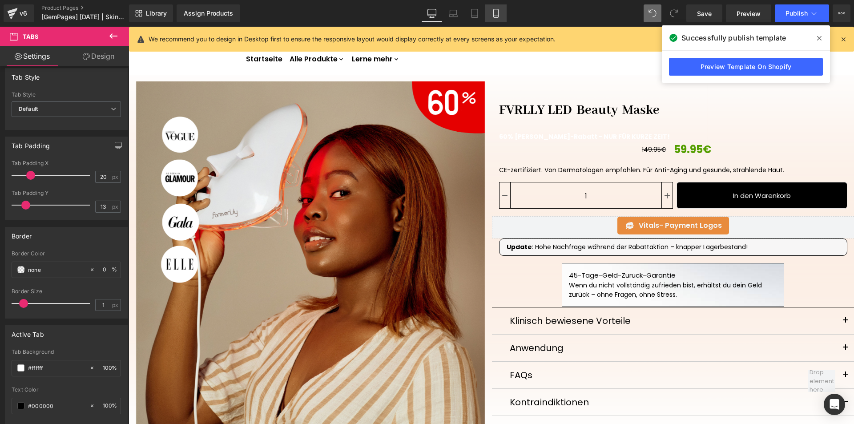
click at [495, 12] on icon at bounding box center [495, 13] width 9 height 9
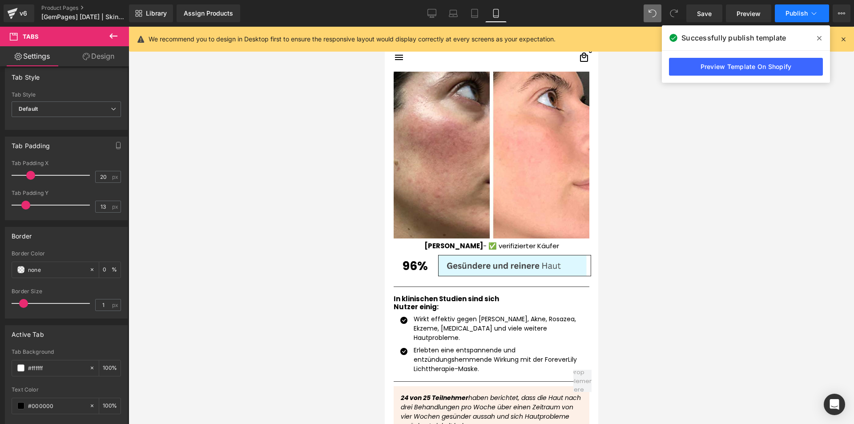
scroll to position [825, 0]
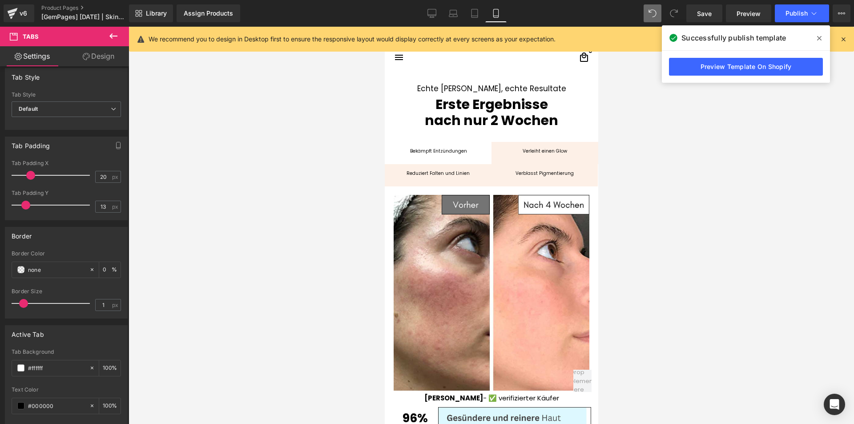
click at [817, 38] on icon at bounding box center [819, 38] width 4 height 7
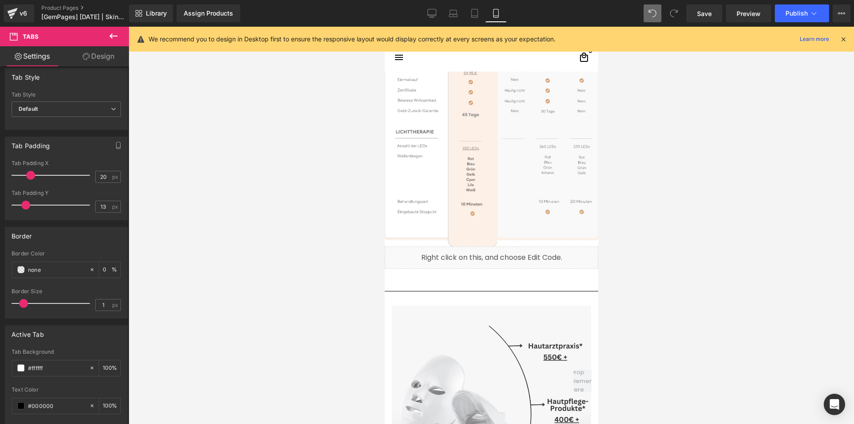
scroll to position [2515, 0]
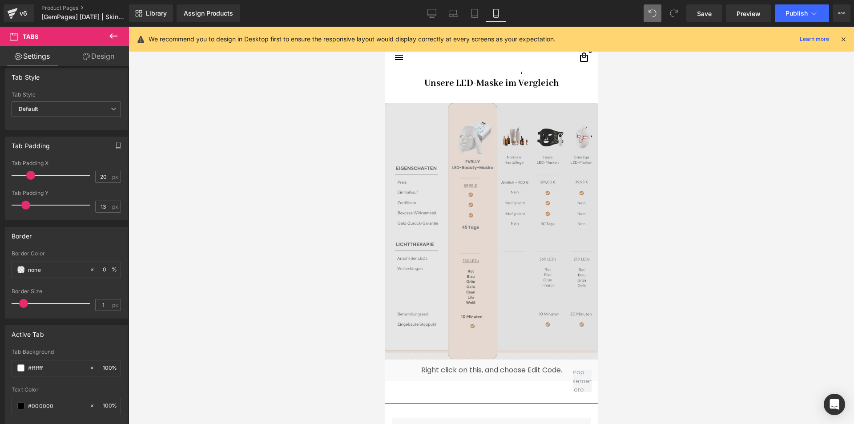
click at [467, 230] on img at bounding box center [490, 231] width 213 height 256
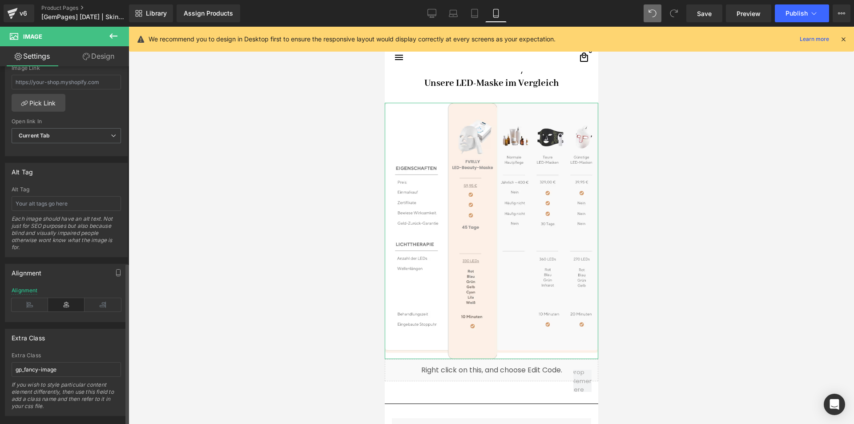
scroll to position [432, 0]
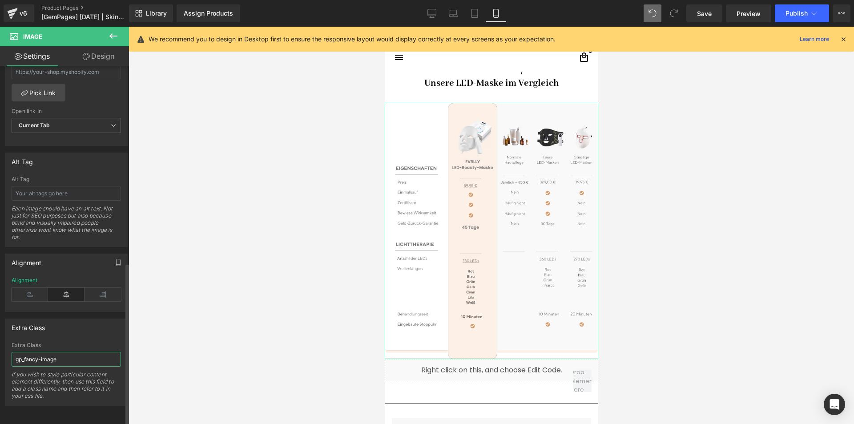
click at [93, 352] on input "gp_fancy-image" at bounding box center [66, 359] width 109 height 15
click at [75, 334] on div "Extra Class gp_fancy-image Extra Class gp_fancy-image If you wish to style part…" at bounding box center [66, 361] width 123 height 87
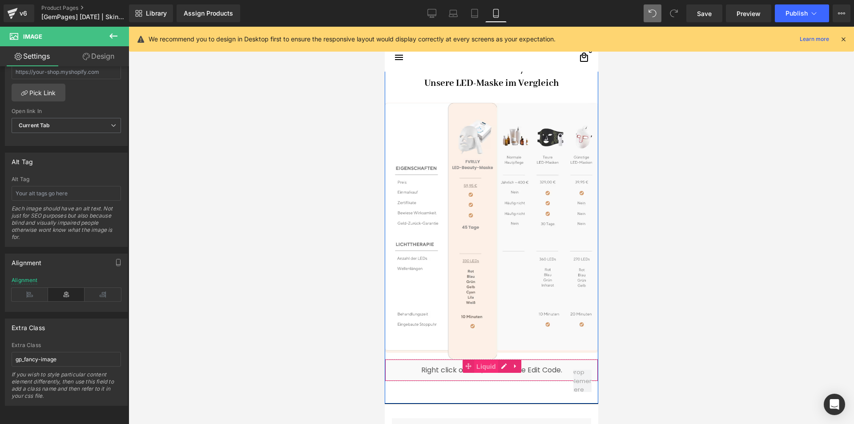
click at [488, 365] on span "Liquid" at bounding box center [486, 366] width 24 height 13
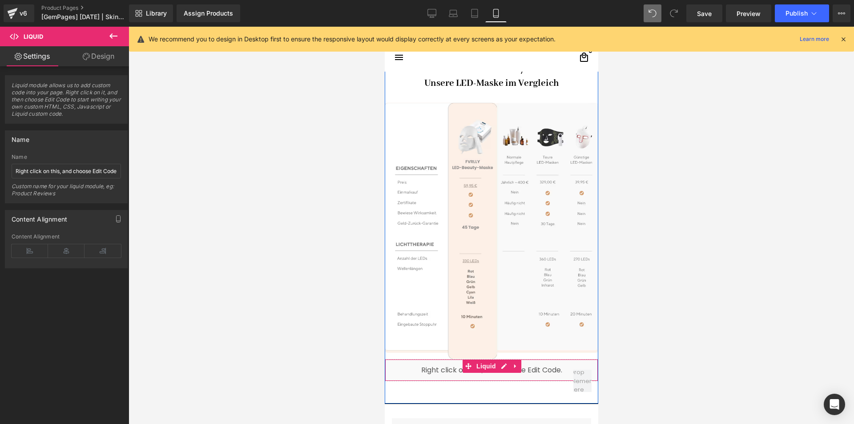
click at [483, 366] on span "Liquid" at bounding box center [486, 365] width 24 height 13
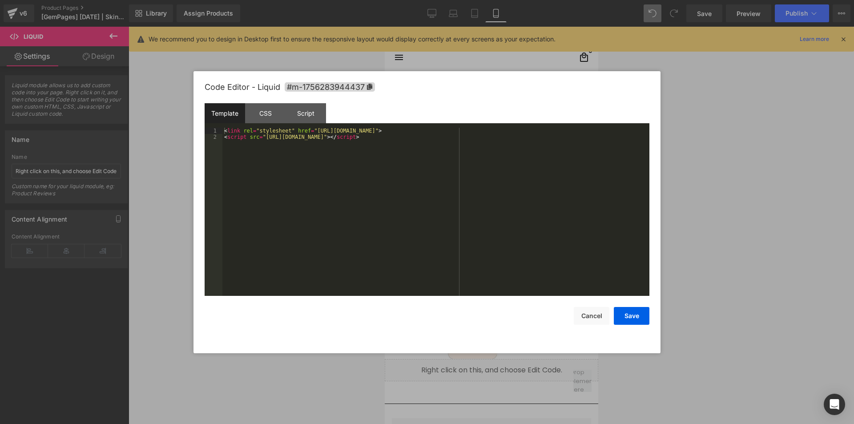
click at [465, 0] on div "Liquid You are previewing how the will restyle your page. You can not edit Elem…" at bounding box center [427, 0] width 854 height 0
click at [308, 109] on div "Script" at bounding box center [306, 113] width 40 height 20
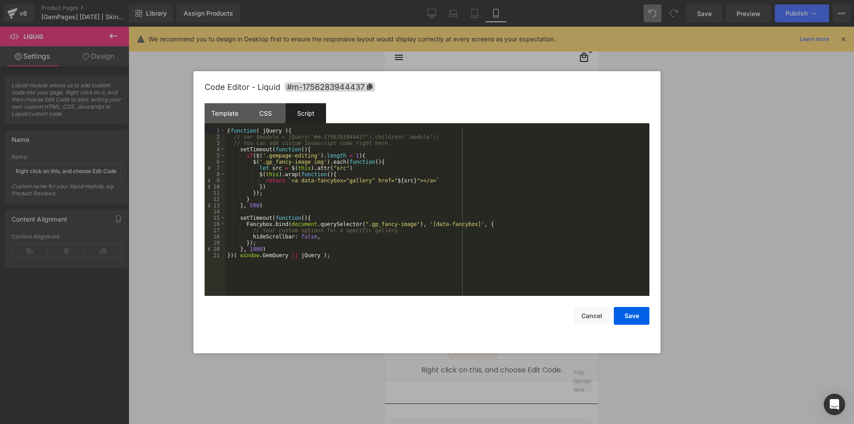
click at [316, 239] on div "( function ( jQuery ) { // var $module = jQuery('#m-1756283944437').children('.…" at bounding box center [438, 218] width 424 height 181
drag, startPoint x: 386, startPoint y: 230, endPoint x: 172, endPoint y: 232, distance: 213.9
click at [172, 232] on body "Liquid You are previewing how the will restyle your page. You can not edit Elem…" at bounding box center [427, 212] width 854 height 424
click at [456, 255] on div "( function ( jQuery ) { // var $module = jQuery('#m-1756283944437').children('.…" at bounding box center [438, 218] width 424 height 181
click at [628, 321] on button "Save" at bounding box center [632, 316] width 36 height 18
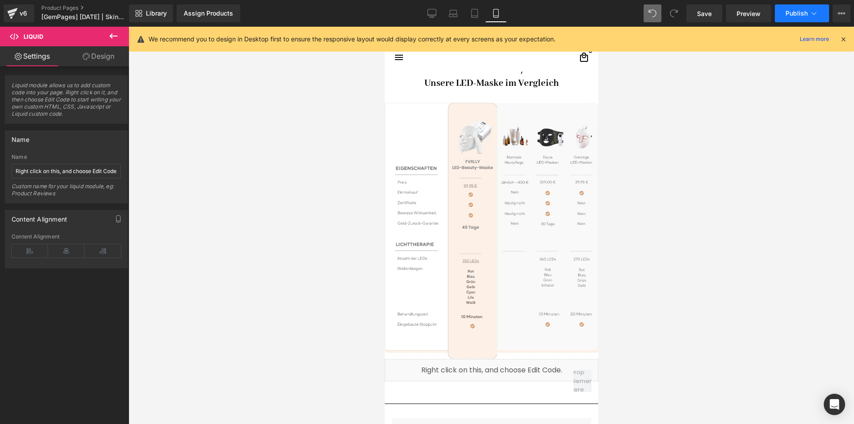
click at [801, 14] on span "Publish" at bounding box center [796, 13] width 22 height 7
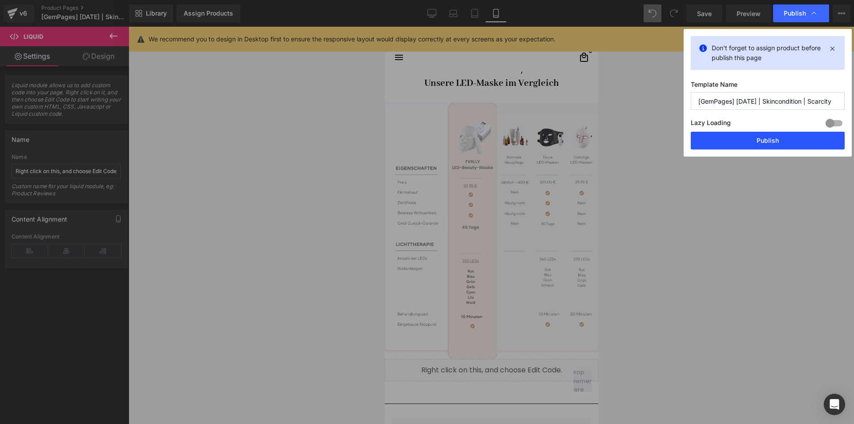
click at [730, 143] on button "Publish" at bounding box center [768, 141] width 154 height 18
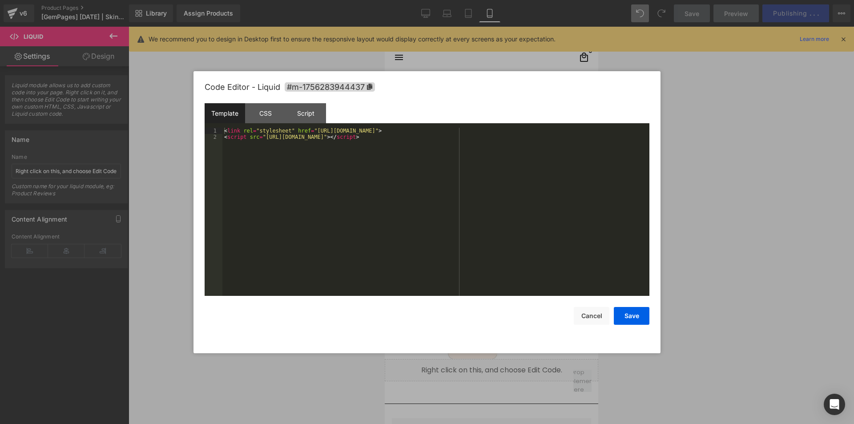
click at [462, 0] on div "Liquid You are previewing how the will restyle your page. You can not edit Elem…" at bounding box center [427, 0] width 854 height 0
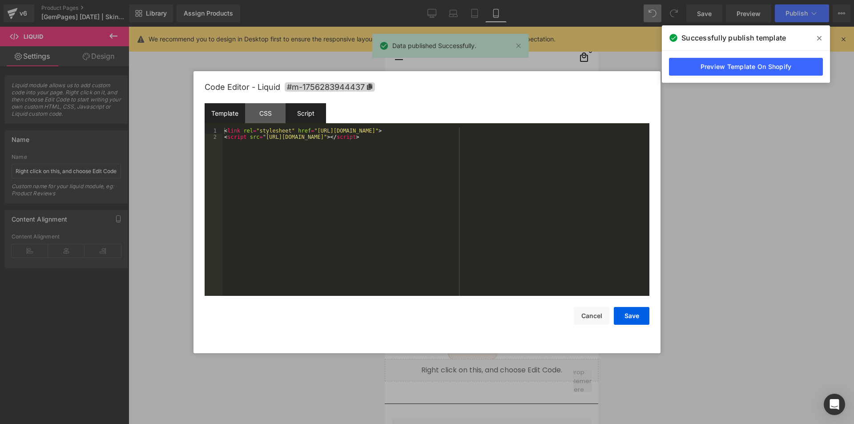
click at [316, 107] on div "Script" at bounding box center [306, 113] width 40 height 20
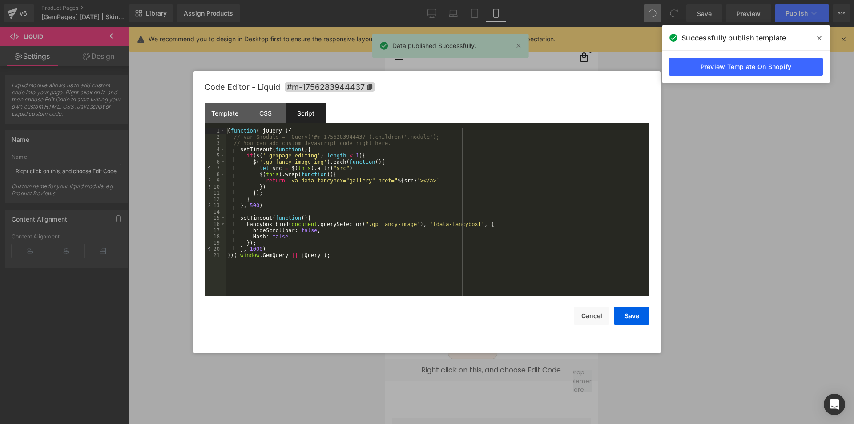
click at [374, 218] on div "( function ( jQuery ) { // var $module = jQuery('#m-1756283944437').children('.…" at bounding box center [438, 218] width 424 height 181
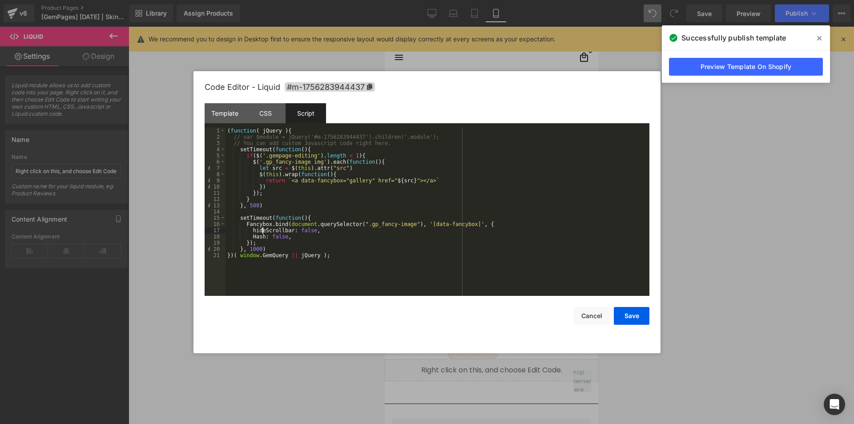
click at [262, 231] on div "( function ( jQuery ) { // var $module = jQuery('#m-1756283944437').children('.…" at bounding box center [438, 218] width 424 height 181
click at [288, 231] on div "( function ( jQuery ) { // var $module = jQuery('#m-1756283944437').children('.…" at bounding box center [438, 218] width 424 height 181
click at [628, 316] on button "Save" at bounding box center [632, 316] width 36 height 18
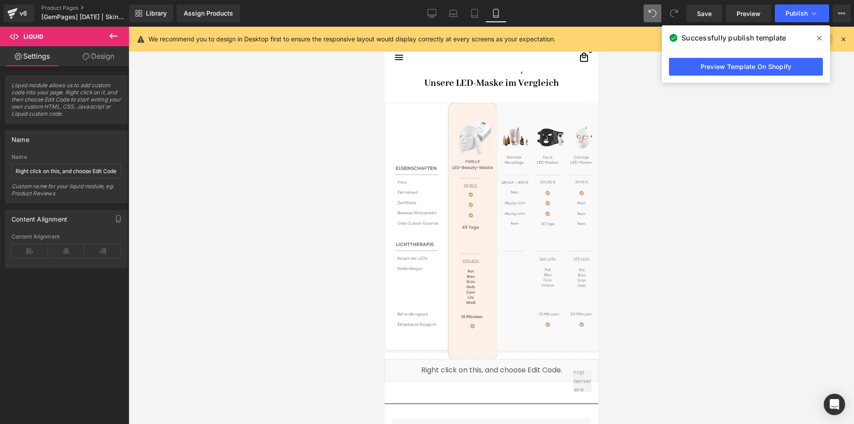
drag, startPoint x: 813, startPoint y: 36, endPoint x: 818, endPoint y: 36, distance: 4.9
click at [815, 36] on span at bounding box center [819, 38] width 14 height 14
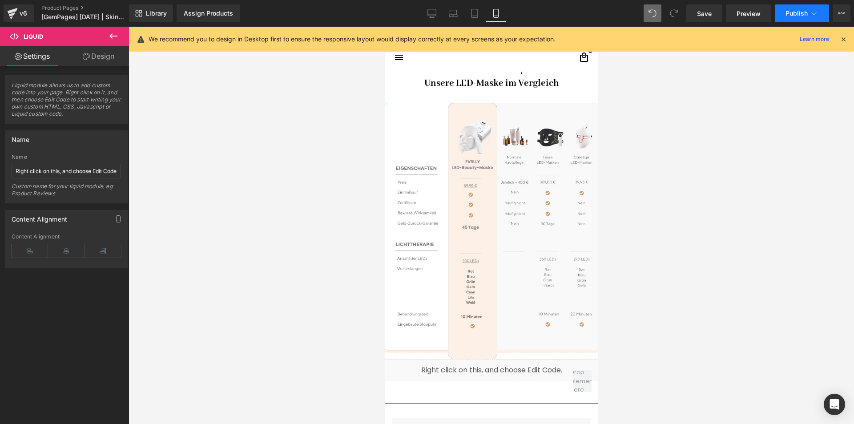
click at [802, 14] on span "Publish" at bounding box center [796, 13] width 22 height 7
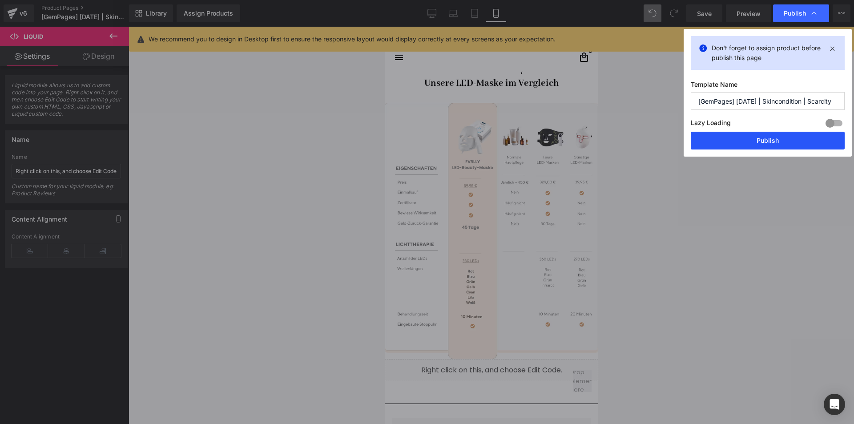
click at [730, 142] on button "Publish" at bounding box center [768, 141] width 154 height 18
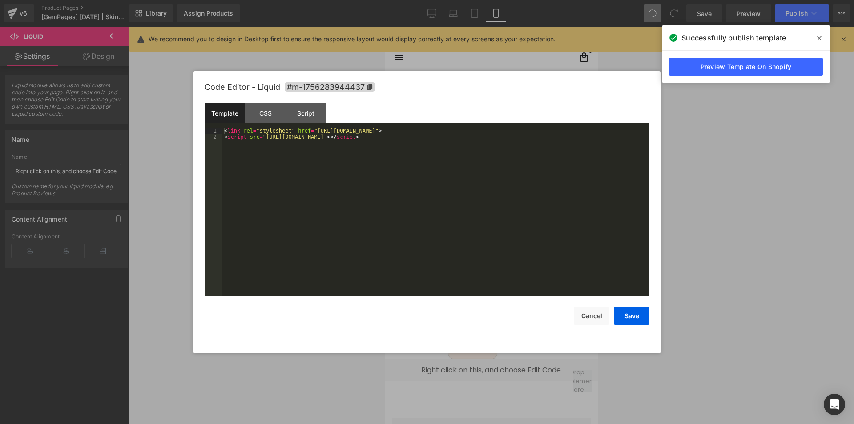
click at [383, 0] on div "Liquid You are previewing how the will restyle your page. You can not edit Elem…" at bounding box center [427, 0] width 854 height 0
click at [306, 111] on div "Script" at bounding box center [306, 113] width 40 height 20
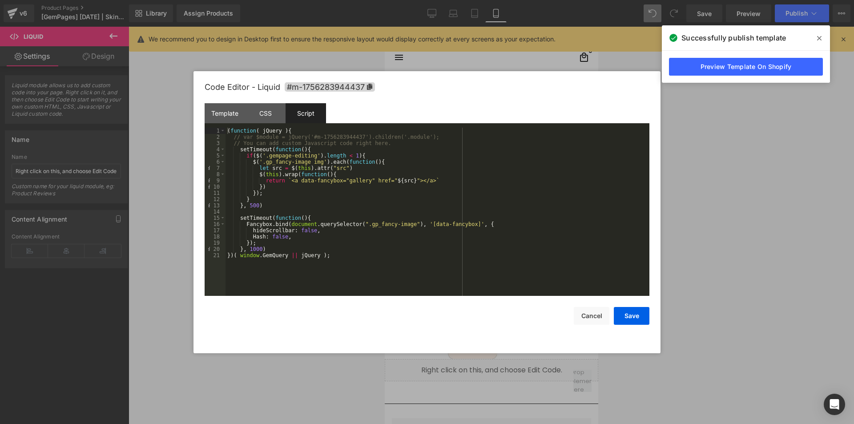
click at [819, 36] on icon at bounding box center [819, 38] width 4 height 7
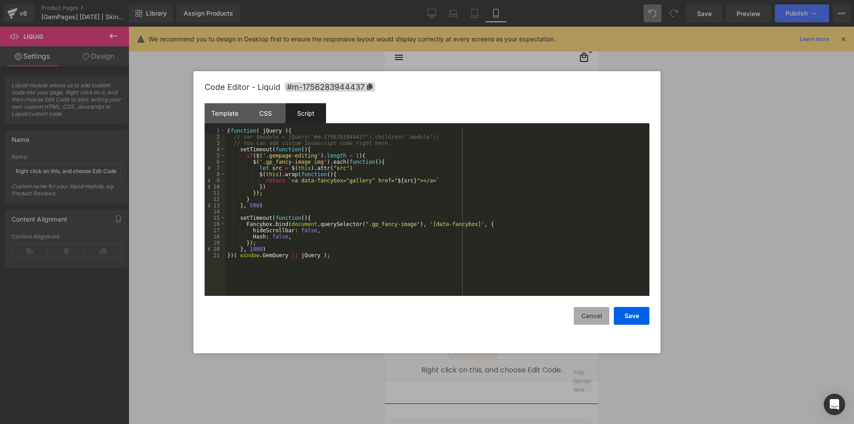
click at [588, 318] on button "Cancel" at bounding box center [592, 316] width 36 height 18
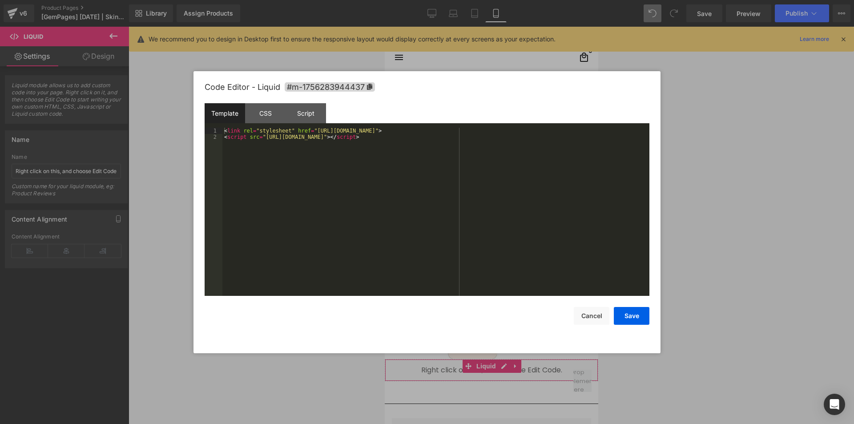
click at [460, 0] on div "Liquid You are previewing how the will restyle your page. You can not edit Elem…" at bounding box center [427, 0] width 854 height 0
drag, startPoint x: 595, startPoint y: 319, endPoint x: 576, endPoint y: 307, distance: 22.2
click at [595, 319] on button "Cancel" at bounding box center [592, 316] width 36 height 18
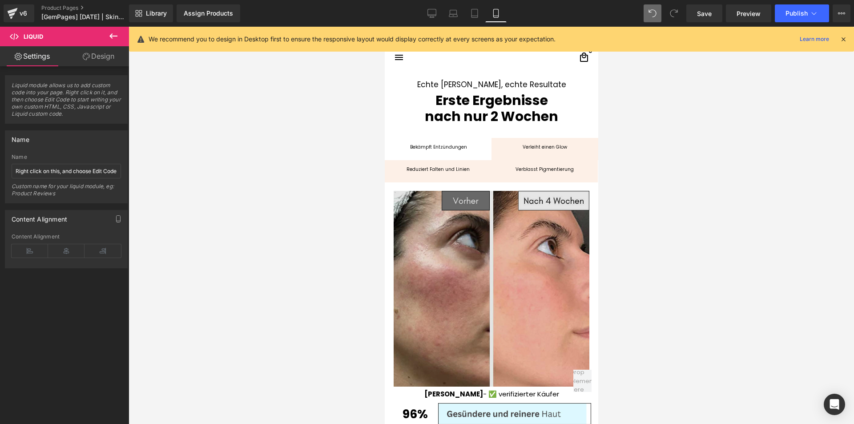
scroll to position [870, 0]
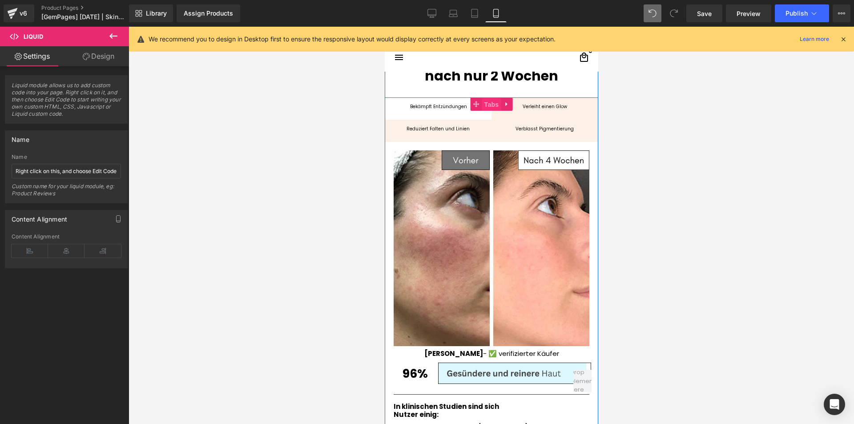
click at [487, 111] on span "Tabs" at bounding box center [491, 104] width 19 height 13
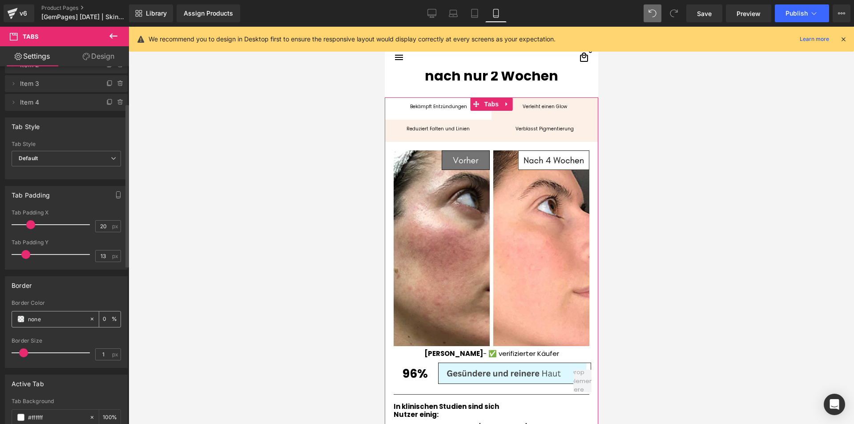
scroll to position [89, 0]
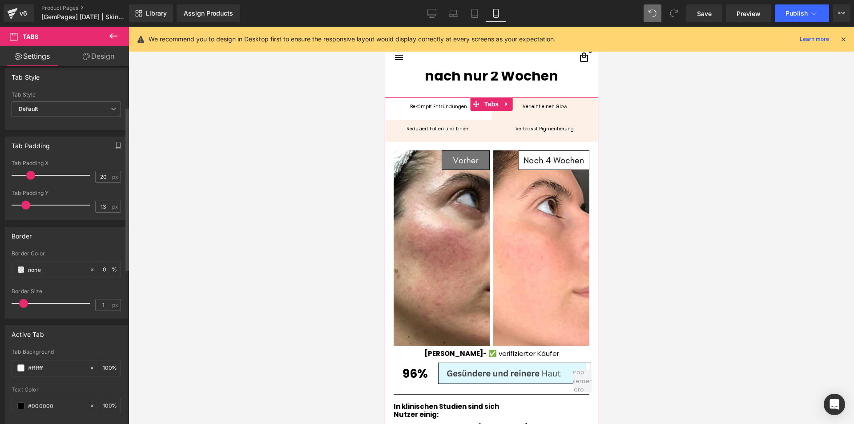
type input "0"
drag, startPoint x: 25, startPoint y: 306, endPoint x: 67, endPoint y: 254, distance: 66.8
click at [0, 307] on div "Border none Border Color none 0 % 0px Border Size 0 px" at bounding box center [66, 269] width 133 height 98
click at [68, 246] on div "Border none Border Color none 0 % 0px Border Size 0 px" at bounding box center [66, 273] width 123 height 92
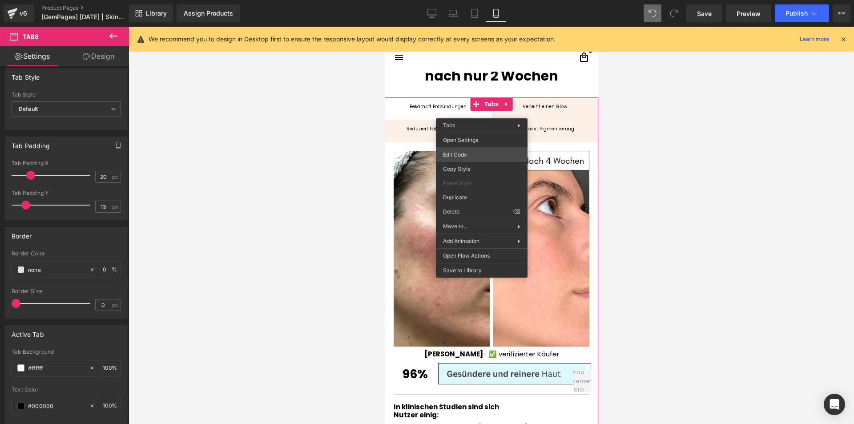
click at [463, 0] on div "Tabs You are previewing how the will restyle your page. You can not edit Elemen…" at bounding box center [427, 0] width 854 height 0
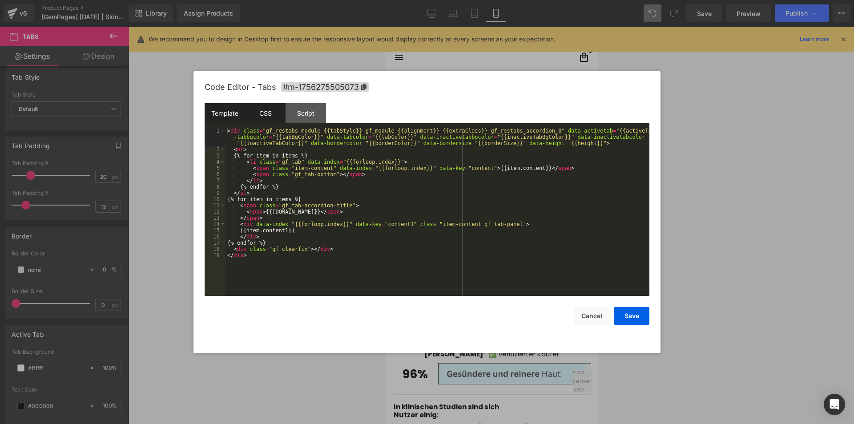
click at [267, 114] on div "CSS" at bounding box center [265, 113] width 40 height 20
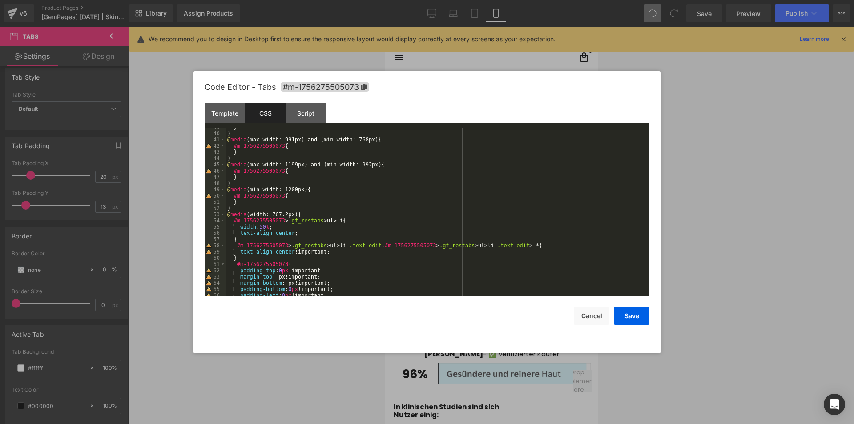
scroll to position [318, 0]
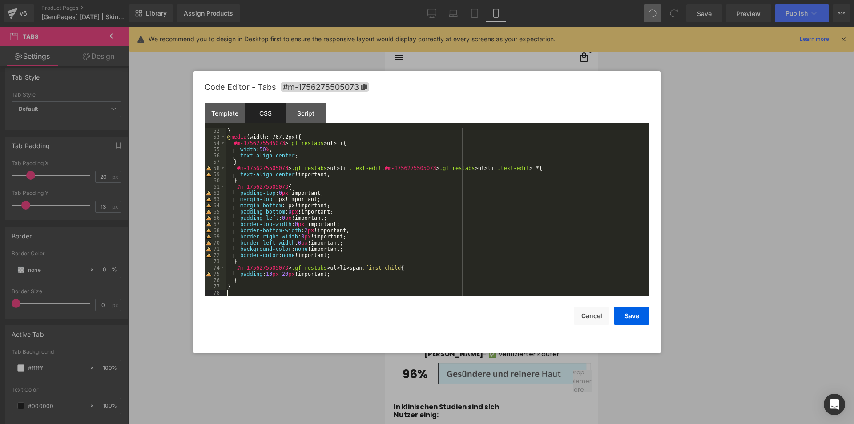
click at [301, 290] on div "} @ media (width: 767.2px) { #m-1756275505073 > .gf_restabs > ul > li { width :…" at bounding box center [436, 218] width 420 height 181
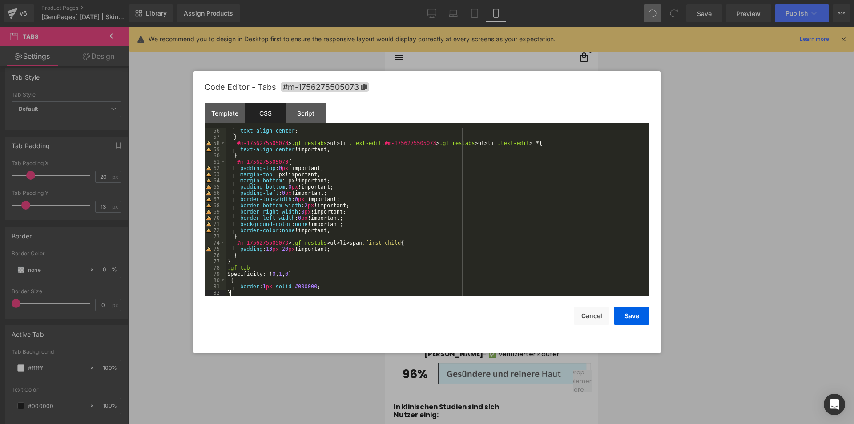
scroll to position [342, 0]
drag, startPoint x: 294, startPoint y: 273, endPoint x: 201, endPoint y: 274, distance: 92.1
click at [201, 274] on div "Code Editor - Tabs #m-1756275505073 Template CSS Script Data 1 2 3 4 5 6 7 8 9 …" at bounding box center [426, 212] width 467 height 282
click at [230, 279] on div "text-align : center ; } #m-1756275505073 > .gf_restabs > ul > li .text-edit , #…" at bounding box center [436, 218] width 420 height 181
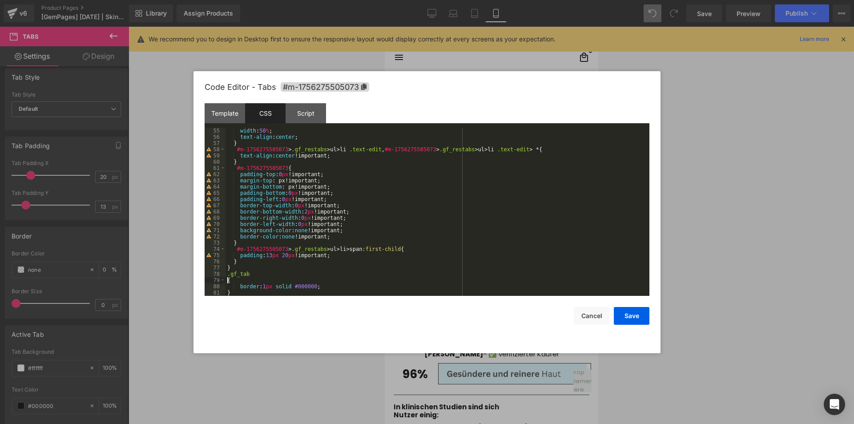
scroll to position [330, 0]
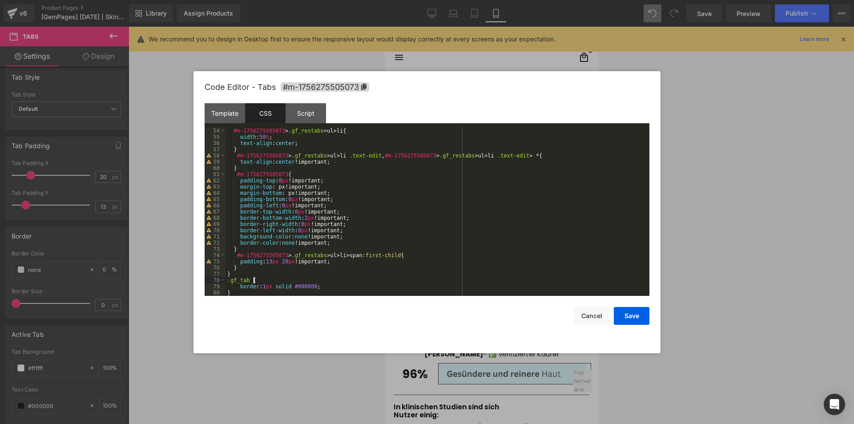
click at [253, 281] on div "#m-1756275505073 > .gf_restabs > ul > li { width : 50 % ; text-align : center ;…" at bounding box center [436, 218] width 420 height 181
click at [364, 84] on icon at bounding box center [363, 87] width 5 height 6
click at [226, 282] on div "#m-1756275505073 > .gf_restabs > ul > li { width : 50 % ; text-align : center ;…" at bounding box center [436, 218] width 420 height 181
paste textarea
click at [281, 283] on div "#m-1756275505073 > .gf_restabs > ul > li { width : 50 % ; text-align : center ;…" at bounding box center [436, 218] width 420 height 181
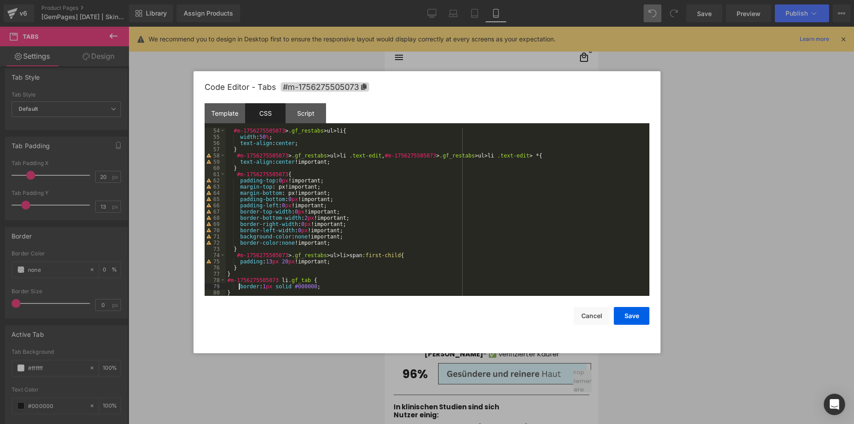
click at [239, 286] on div "#m-1756275505073 > .gf_restabs > ul > li { width : 50 % ; text-align : center ;…" at bounding box center [436, 218] width 420 height 181
click at [638, 313] on button "Save" at bounding box center [632, 316] width 36 height 18
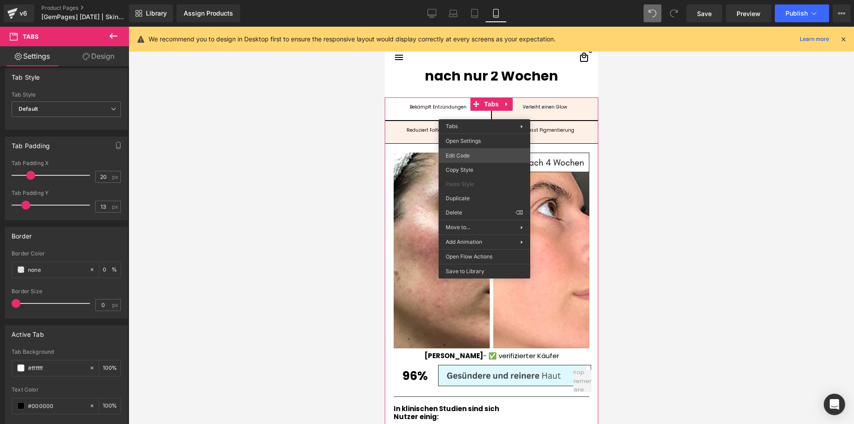
click at [460, 0] on div "Tabs You are previewing how the will restyle your page. You can not edit Elemen…" at bounding box center [427, 0] width 854 height 0
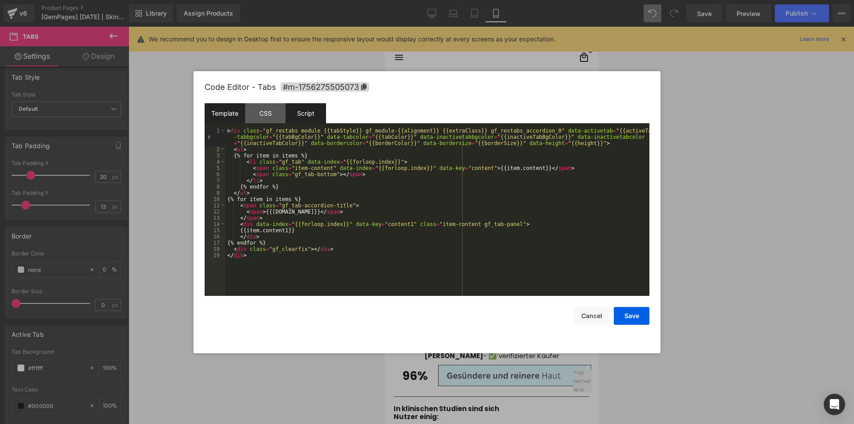
drag, startPoint x: 303, startPoint y: 111, endPoint x: 305, endPoint y: 122, distance: 11.3
click at [302, 111] on div "Script" at bounding box center [306, 113] width 40 height 20
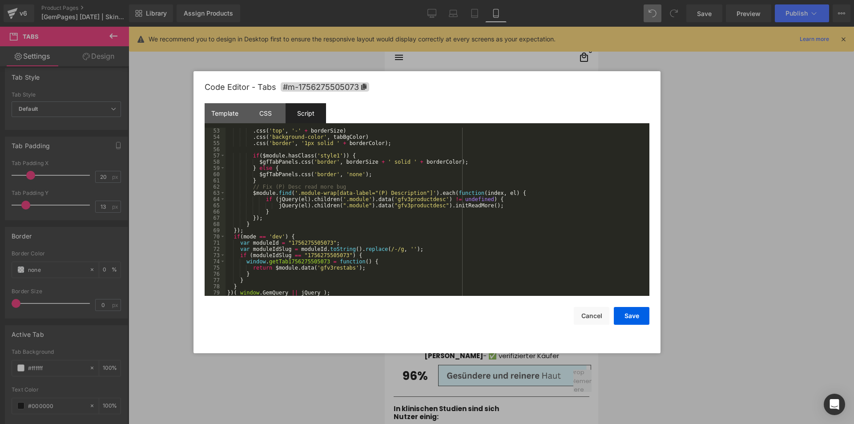
scroll to position [324, 0]
click at [270, 114] on div "CSS" at bounding box center [265, 113] width 40 height 20
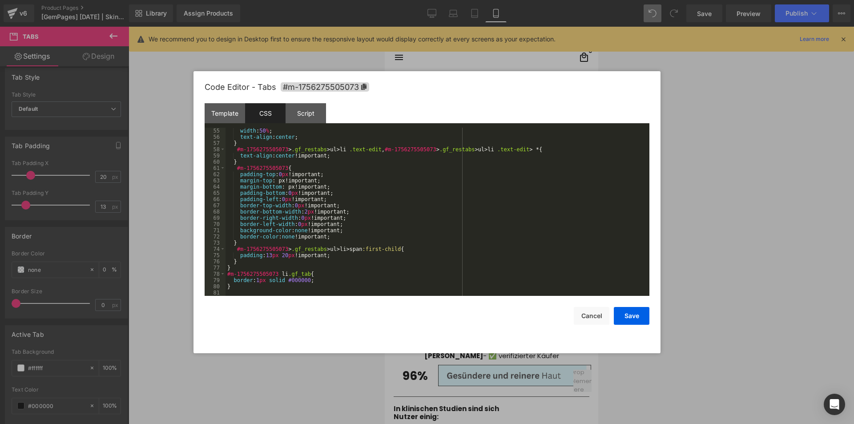
scroll to position [336, 0]
click at [632, 315] on button "Save" at bounding box center [632, 316] width 36 height 18
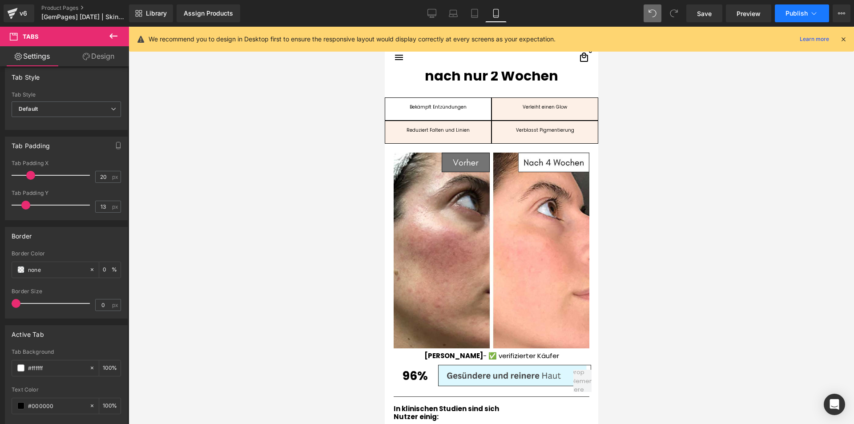
click at [801, 10] on span "Publish" at bounding box center [796, 13] width 22 height 7
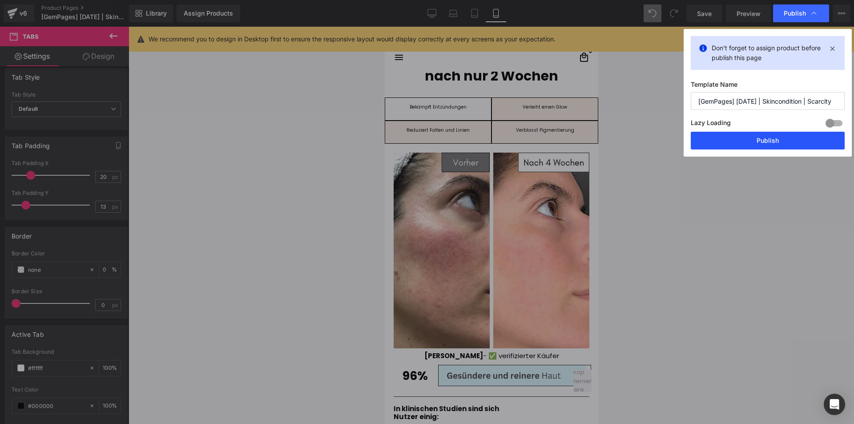
click at [756, 142] on button "Publish" at bounding box center [768, 141] width 154 height 18
